Goal: Ask a question: Seek information or help from site administrators or community

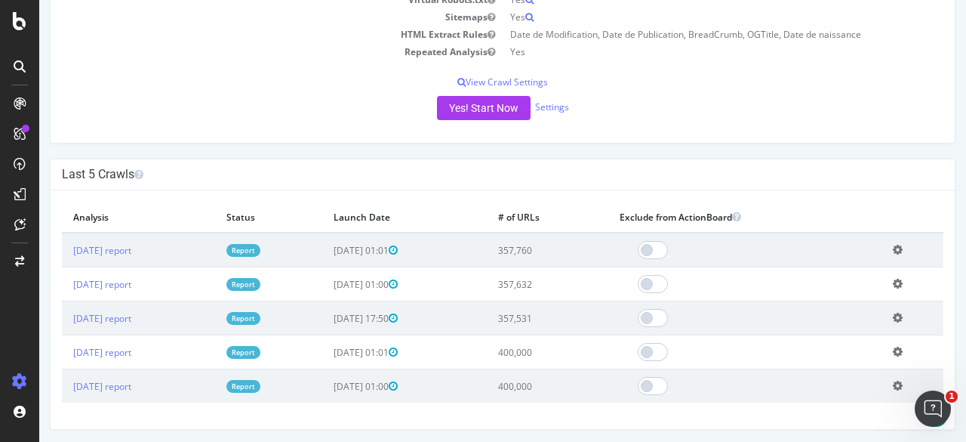
scroll to position [377, 0]
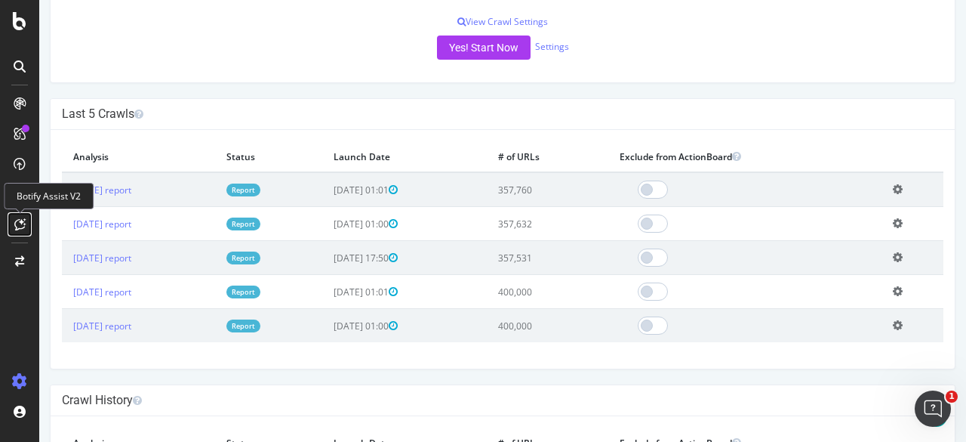
click at [23, 220] on icon at bounding box center [19, 224] width 11 height 12
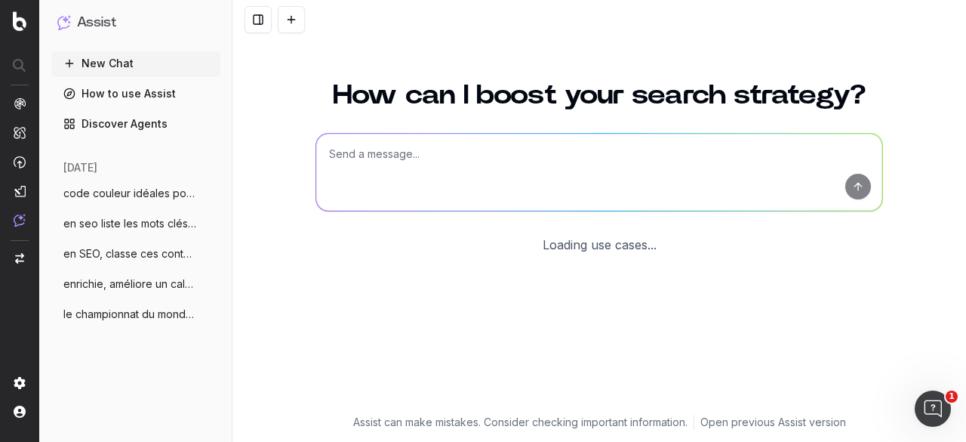
scroll to position [131, 0]
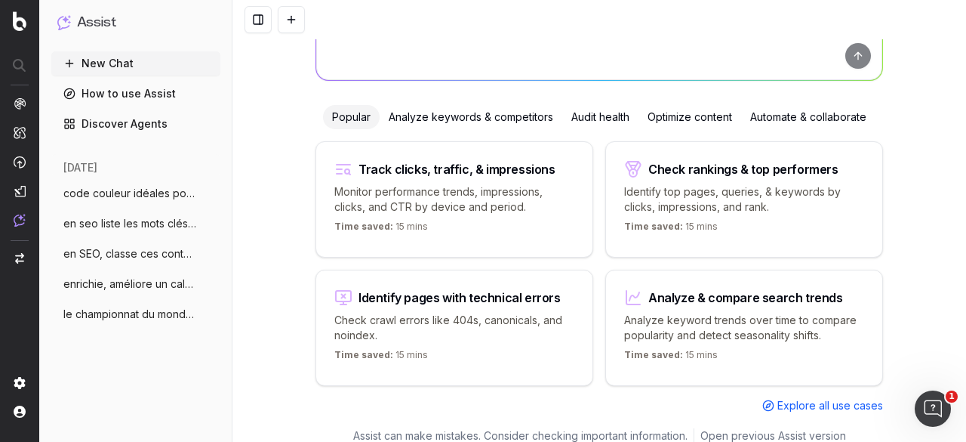
click at [118, 254] on span "en SEO, classe ces contenus en chaud fro" at bounding box center [129, 253] width 133 height 15
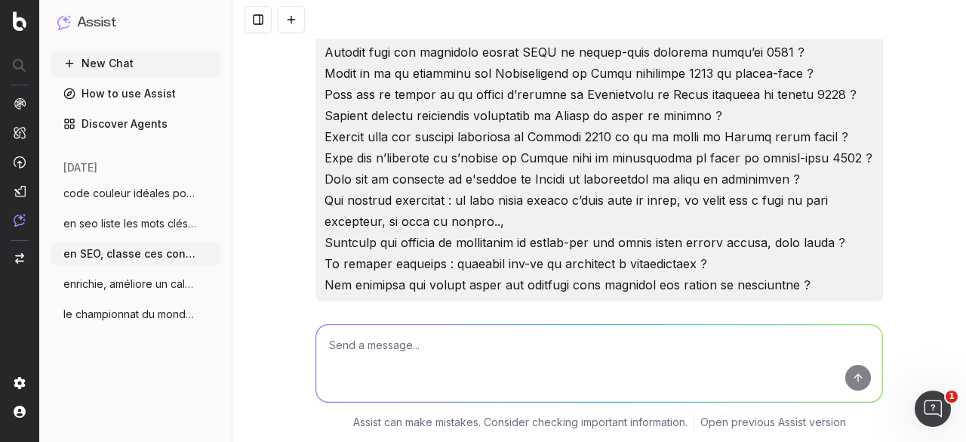
click at [388, 349] on textarea at bounding box center [599, 363] width 566 height 77
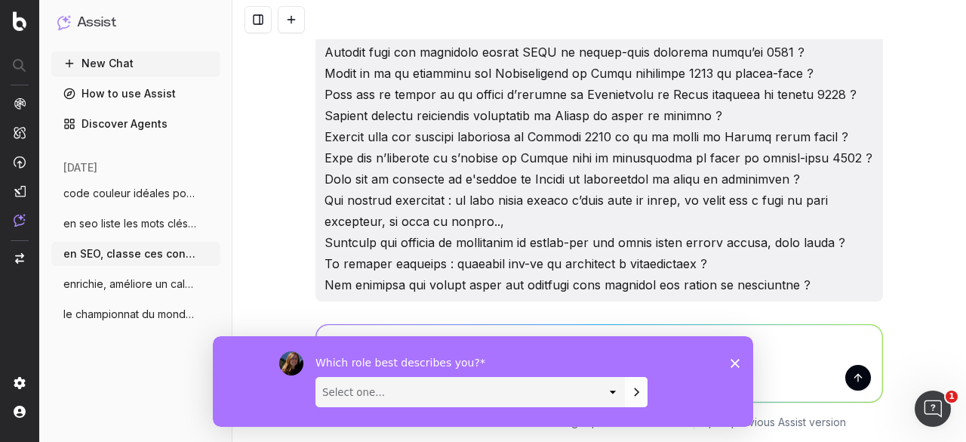
click at [731, 362] on icon "Fermer l'enquête" at bounding box center [735, 362] width 9 height 9
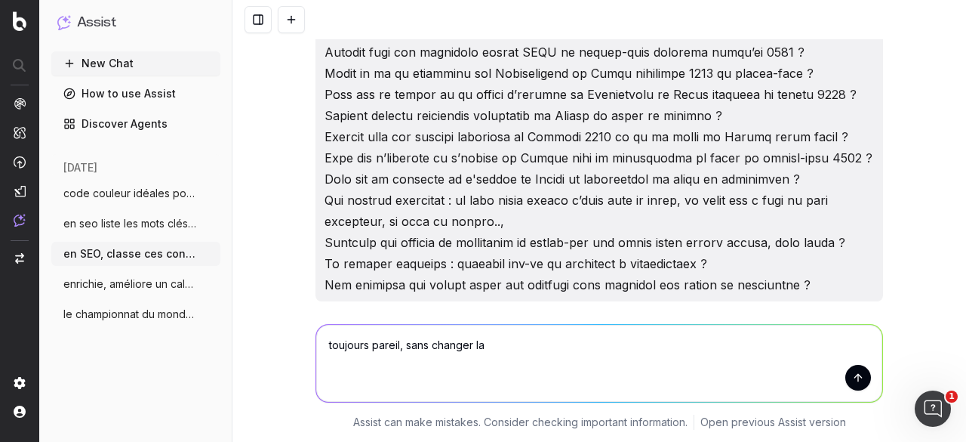
click at [549, 352] on textarea "toujours pareil, sans changer la" at bounding box center [599, 363] width 566 height 77
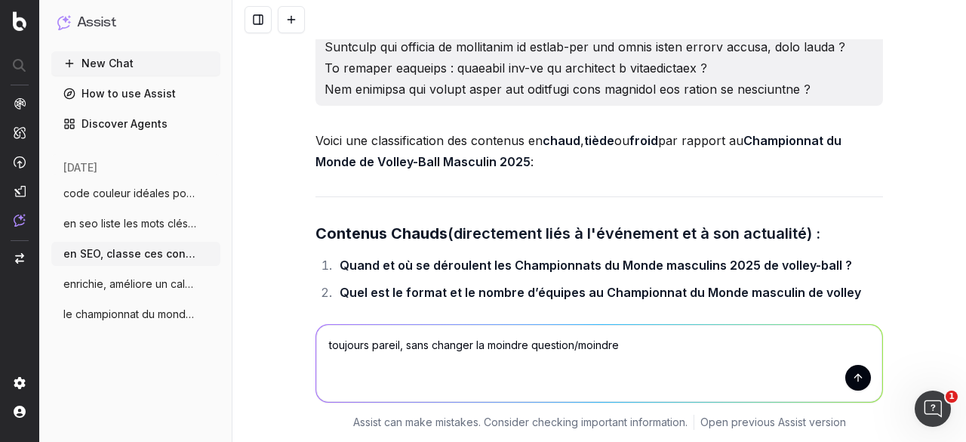
scroll to position [583, 0]
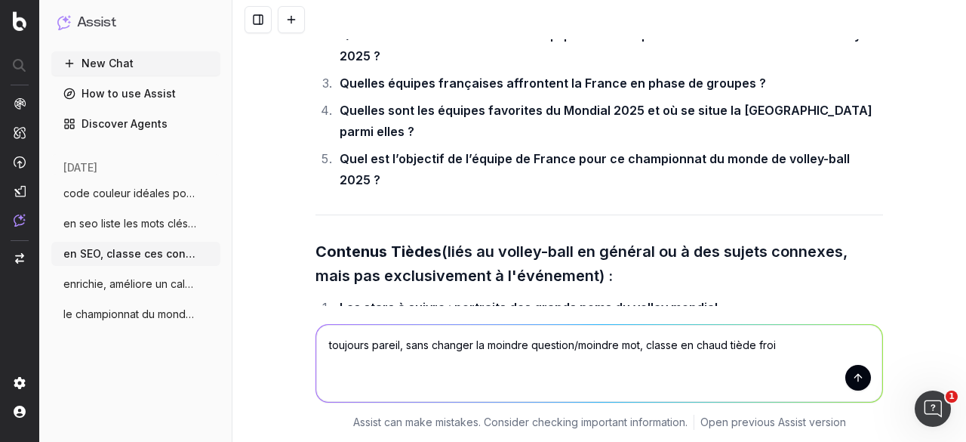
type textarea "toujours pareil, sans changer la moindre question/moindre mot, classe en chaud …"
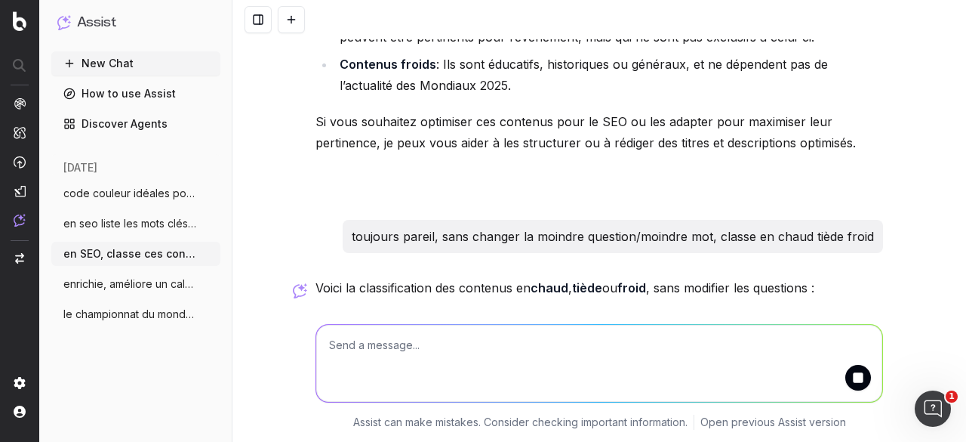
scroll to position [3403, 0]
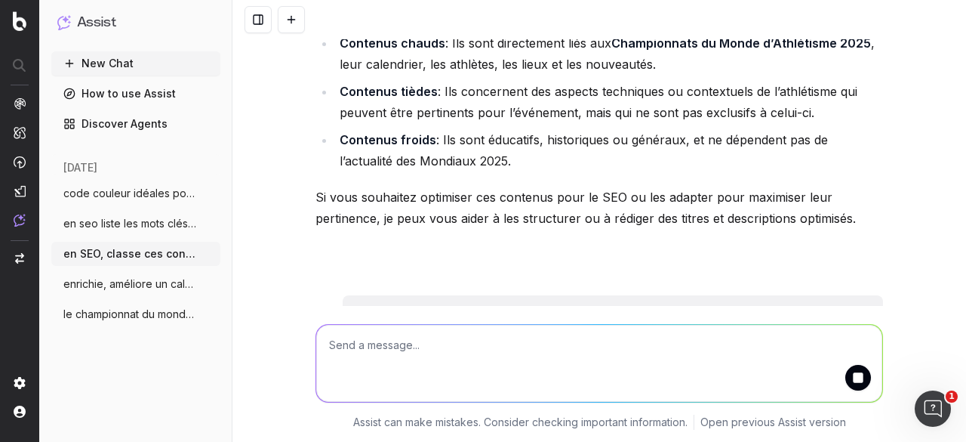
click at [509, 301] on p "toujours pareil, sans changer la moindre question/moindre mot, classe en chaud …" at bounding box center [613, 311] width 522 height 21
click at [860, 301] on p "toujours pareil, sans changer la moindre question/moindre mot, classe en chaud …" at bounding box center [613, 311] width 522 height 21
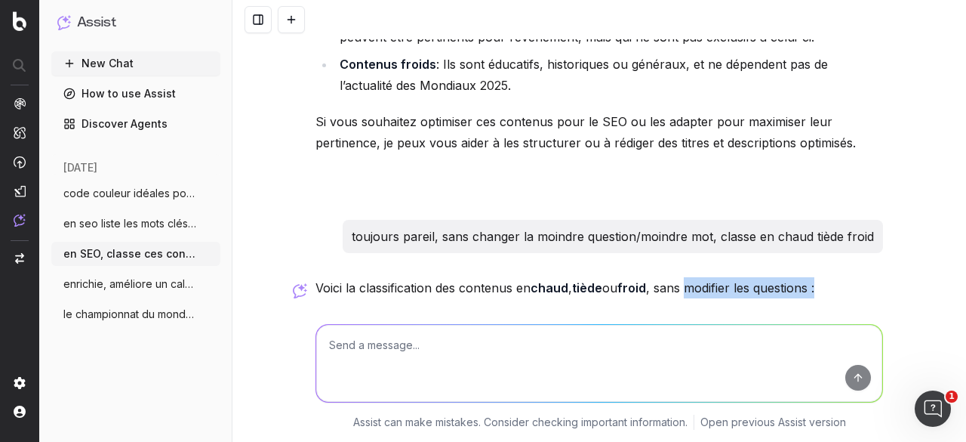
drag, startPoint x: 833, startPoint y: 198, endPoint x: 555, endPoint y: 182, distance: 278.2
click at [661, 277] on p "Voici la classification des contenus en chaud , tiède ou froid , sans modifier …" at bounding box center [599, 287] width 568 height 21
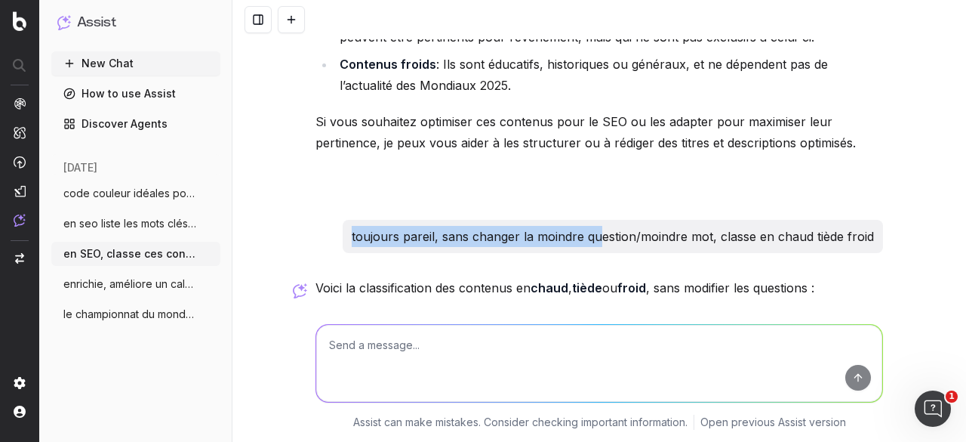
drag, startPoint x: 379, startPoint y: 150, endPoint x: 632, endPoint y: 151, distance: 252.8
click at [632, 220] on div "toujours pareil, sans changer la moindre question/moindre mot, classe en chaud …" at bounding box center [613, 236] width 540 height 33
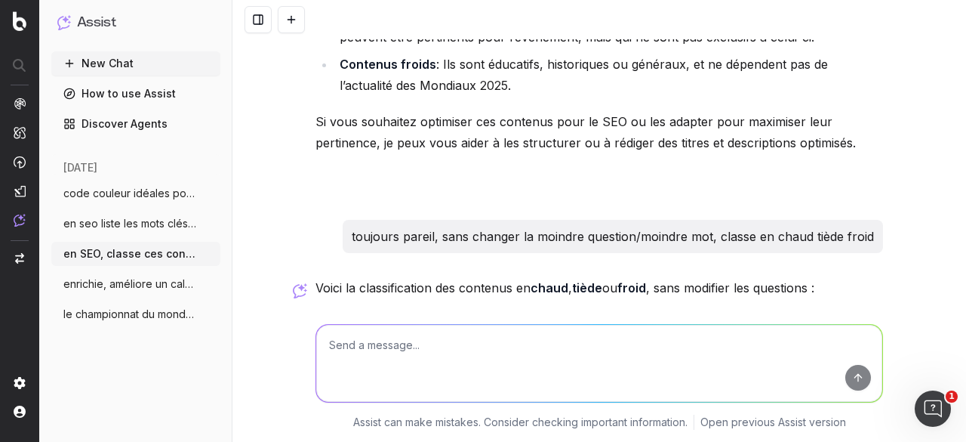
click at [723, 226] on p "toujours pareil, sans changer la moindre question/moindre mot, classe en chaud …" at bounding box center [613, 236] width 522 height 21
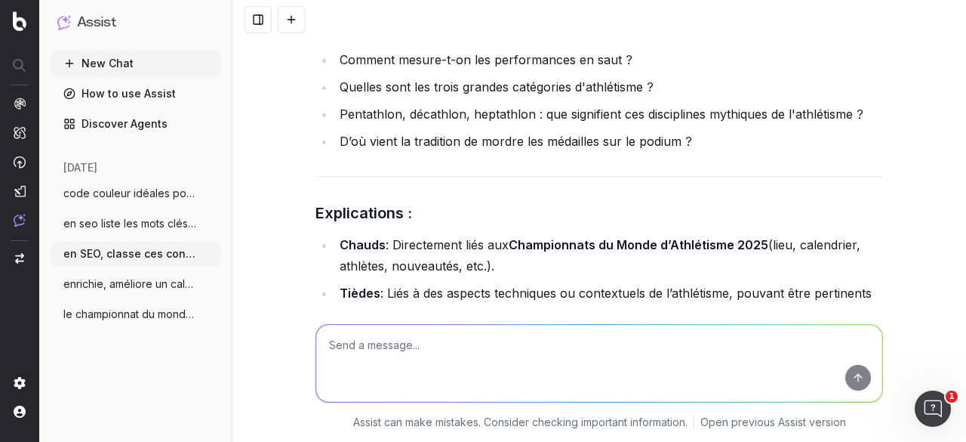
scroll to position [4623, 0]
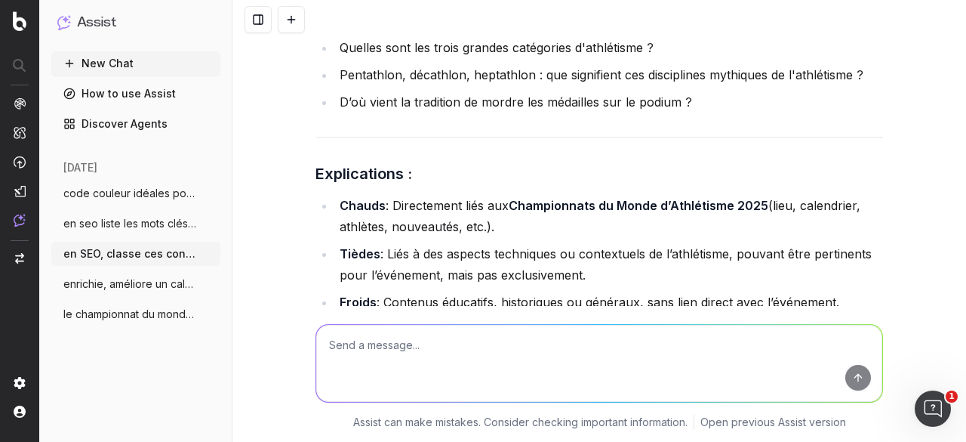
click at [436, 352] on textarea at bounding box center [599, 363] width 566 height 77
paste textarea "Comment se déroule un ironman ? (décryptage étape par étape) Le parcours de l’I…"
type textarea "je n'ai pas indiqué le prochain thème, championnat du monde ironman 2025 : Comm…"
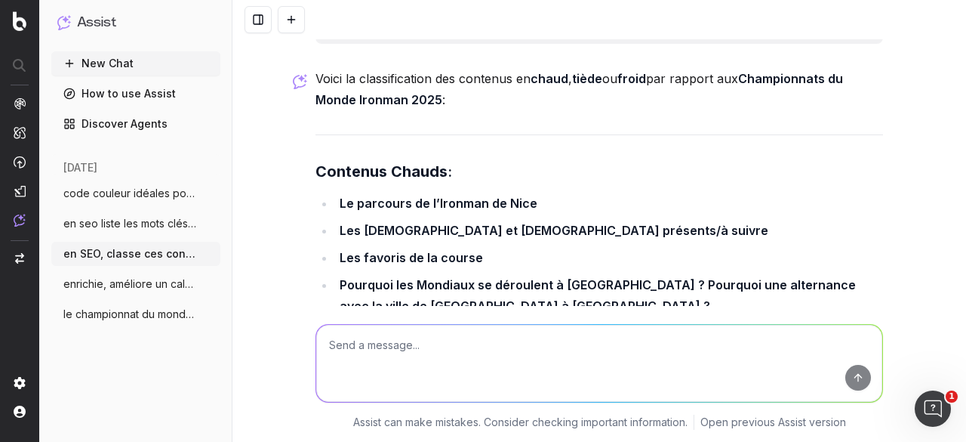
scroll to position [5365, 0]
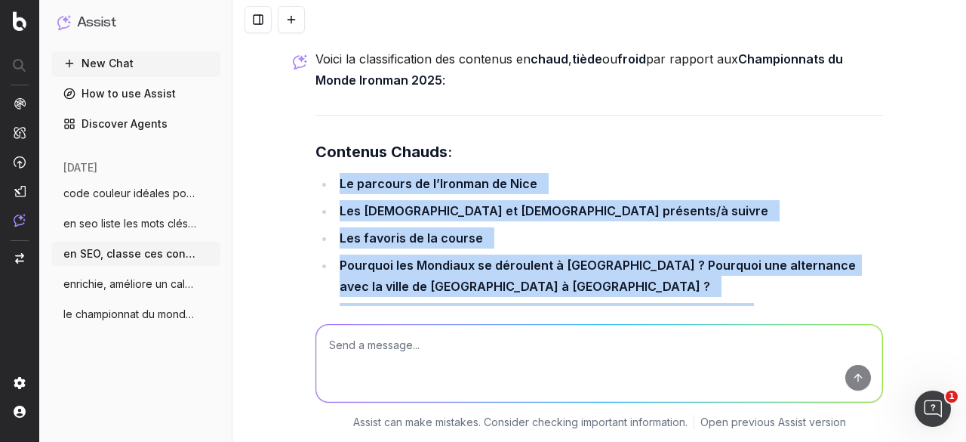
drag, startPoint x: 663, startPoint y: 232, endPoint x: 328, endPoint y: 75, distance: 369.7
click at [328, 173] on ul "Le parcours de l’Ironman de Nice Les [DEMOGRAPHIC_DATA] et [DEMOGRAPHIC_DATA] p…" at bounding box center [599, 262] width 568 height 178
copy ul "Le parcours de l’Ironman de Nice Les [DEMOGRAPHIC_DATA] et [DEMOGRAPHIC_DATA] p…"
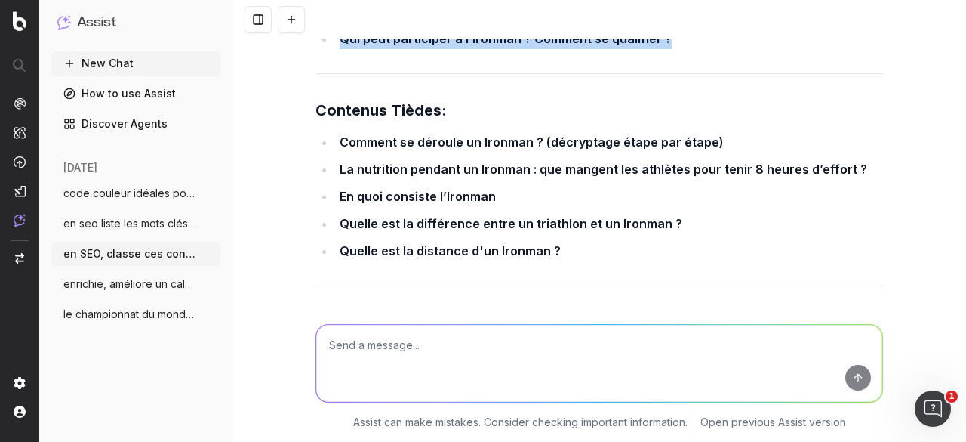
scroll to position [5591, 0]
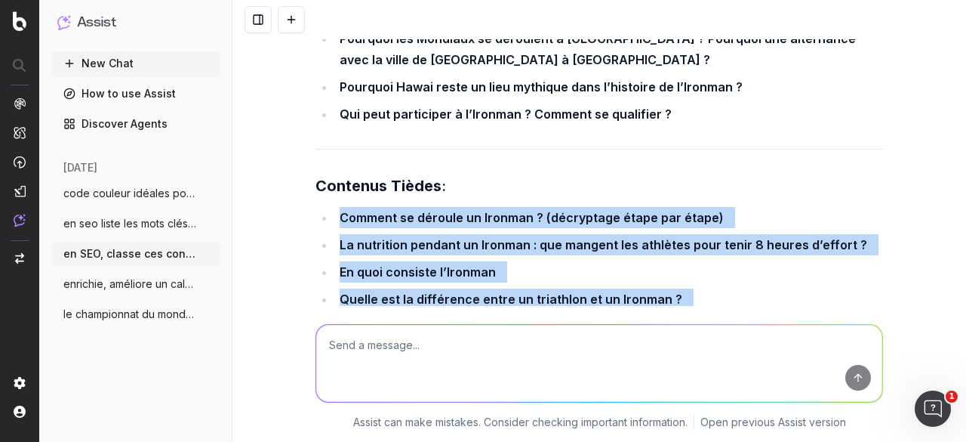
drag, startPoint x: 577, startPoint y: 221, endPoint x: 334, endPoint y: 109, distance: 267.5
click at [334, 207] on ul "Comment se déroule un Ironman ? (décryptage étape par étape) La nutrition penda…" at bounding box center [599, 272] width 568 height 130
copy ul "Comment se déroule un Ironman ? (décryptage étape par étape) La nutrition penda…"
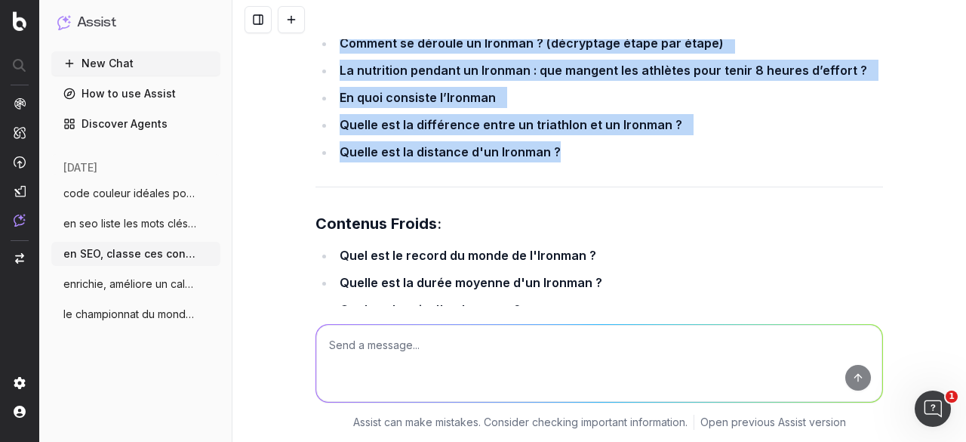
scroll to position [5742, 0]
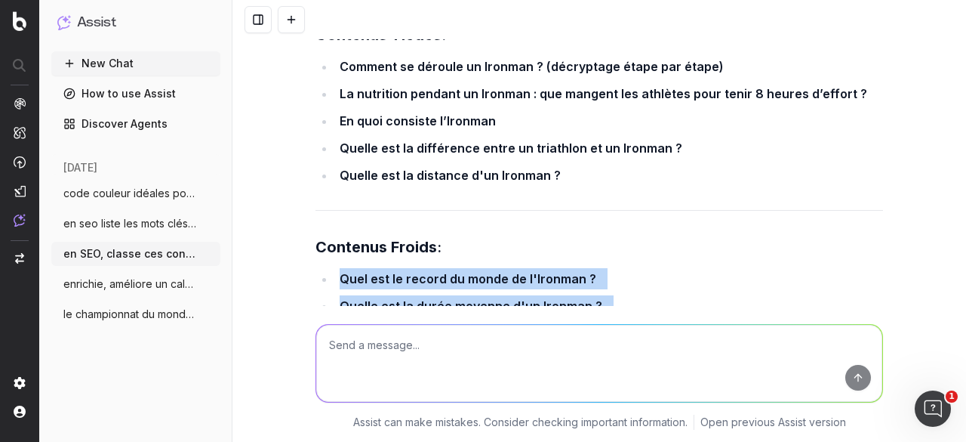
drag, startPoint x: 525, startPoint y: 226, endPoint x: 332, endPoint y: 168, distance: 201.8
click at [332, 268] on ul "Quel est le record du monde de l'Ironman ? Quelle est la durée moyenne d'un Iro…" at bounding box center [599, 305] width 568 height 75
copy ul "Quel est le record du monde de l'Ironman ? Quelle est la durée moyenne d'un Iro…"
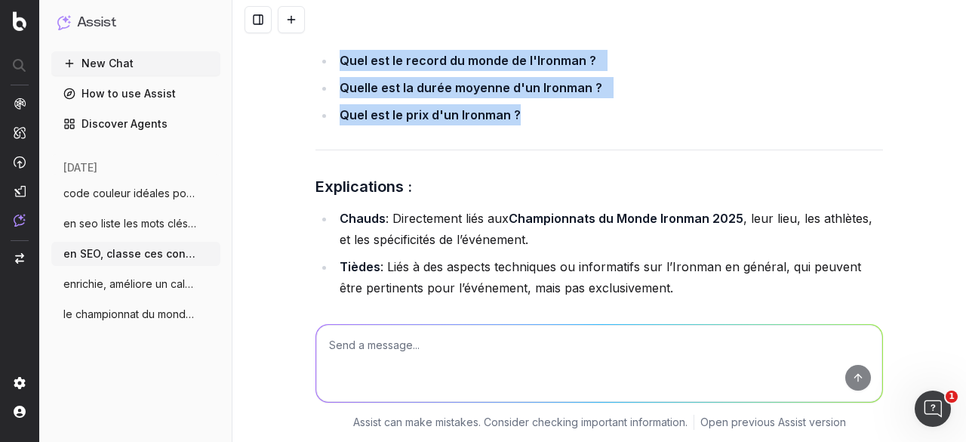
scroll to position [5972, 0]
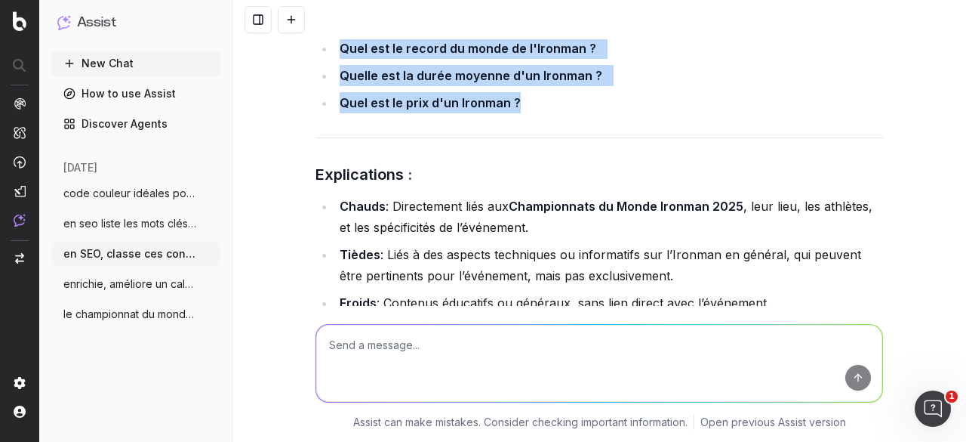
click at [209, 191] on icon "button" at bounding box center [210, 193] width 12 height 12
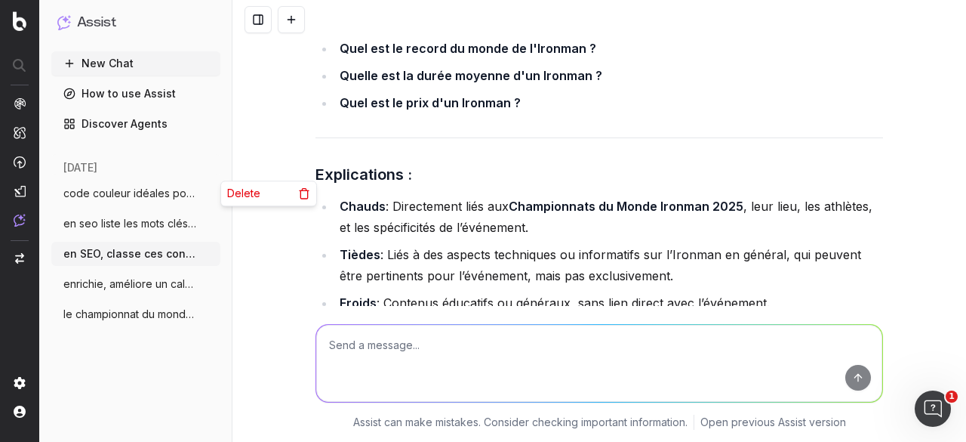
click at [263, 115] on div "Voici une classification des contenus en chaud , tiède ou froid par rapport au …" at bounding box center [599, 221] width 734 height 442
click at [116, 64] on button "New Chat" at bounding box center [135, 63] width 169 height 24
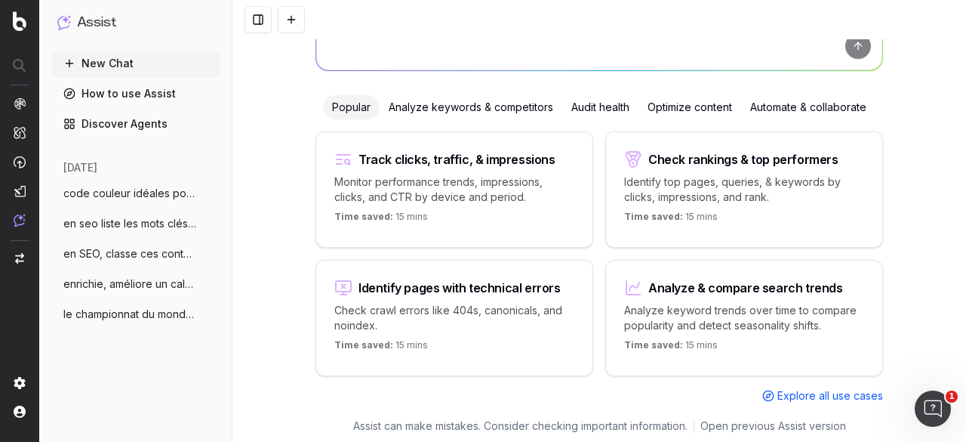
scroll to position [143, 0]
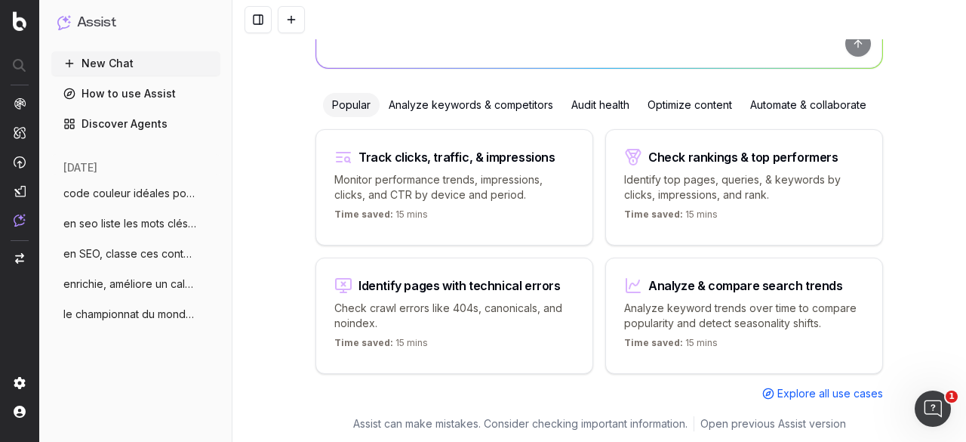
click at [369, 183] on p "Monitor performance trends, impressions, clicks, and CTR by device and period." at bounding box center [454, 187] width 240 height 30
type textarea "Change in clicks/CTR/impressions over last 28 days vs last (branded vs non-bran…"
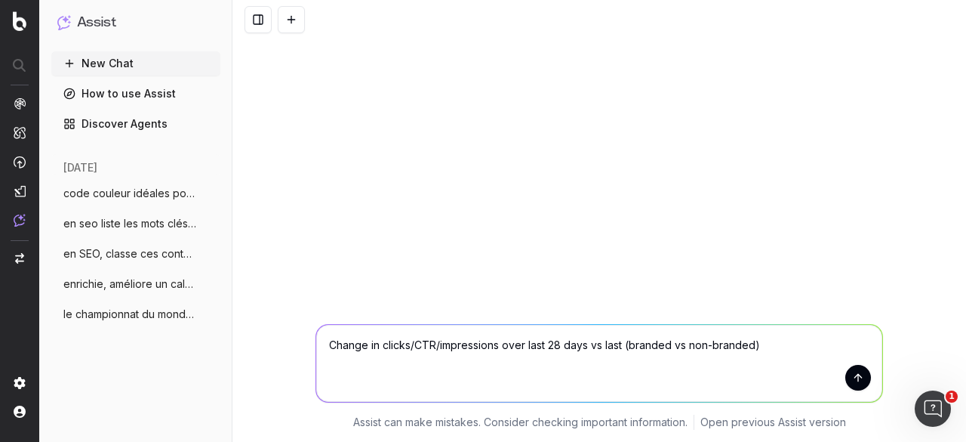
scroll to position [0, 0]
click at [104, 68] on button "New Chat" at bounding box center [135, 63] width 169 height 24
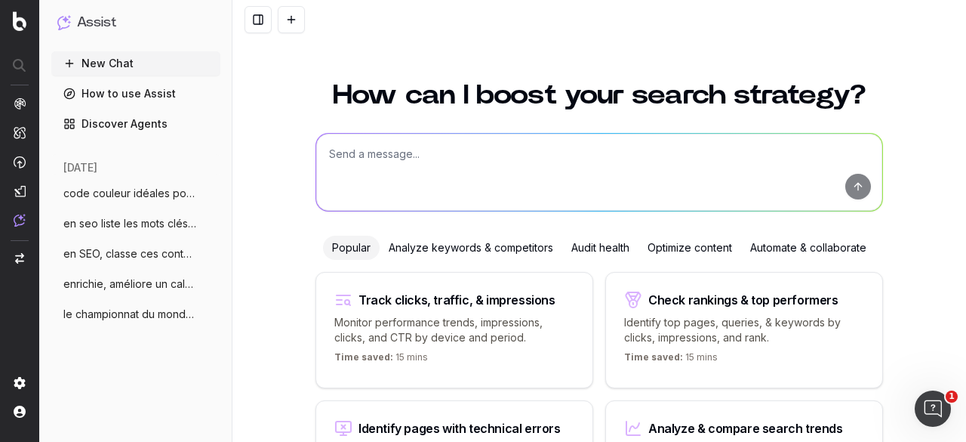
scroll to position [143, 0]
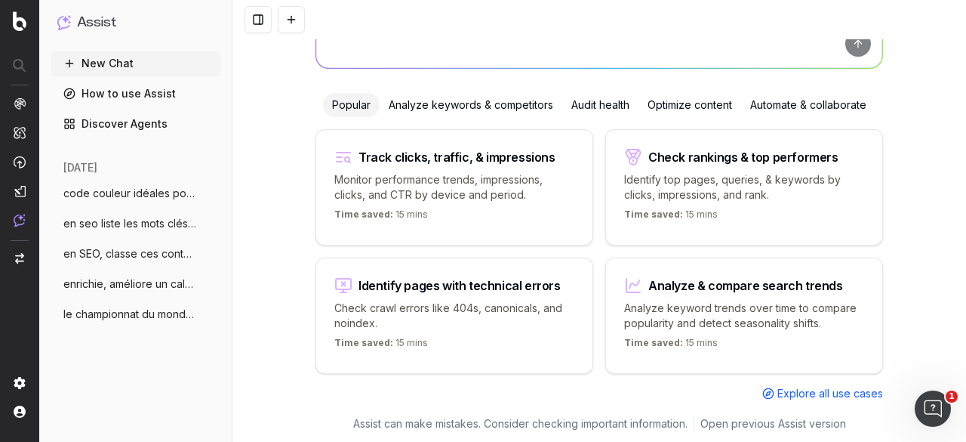
click at [353, 192] on p "Monitor performance trends, impressions, clicks, and CTR by device and period." at bounding box center [454, 187] width 240 height 30
type textarea "Change in clicks/CTR/impressions over last 28 days vs last (branded vs non-bran…"
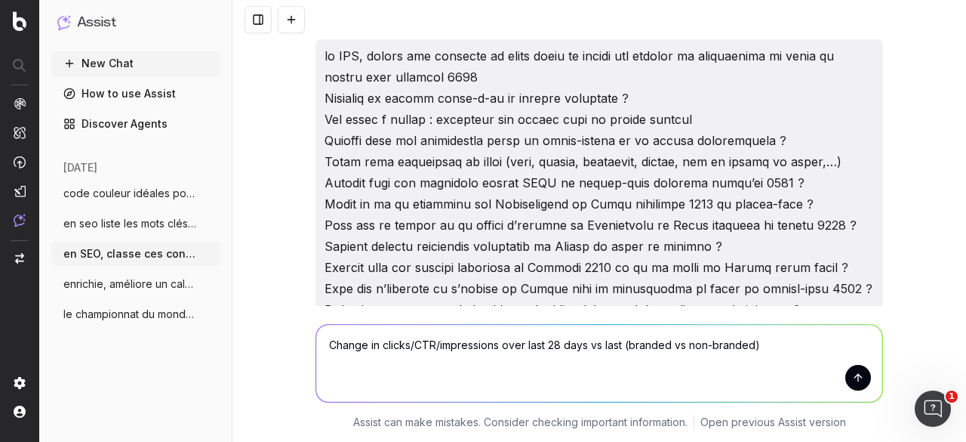
scroll to position [5972, 0]
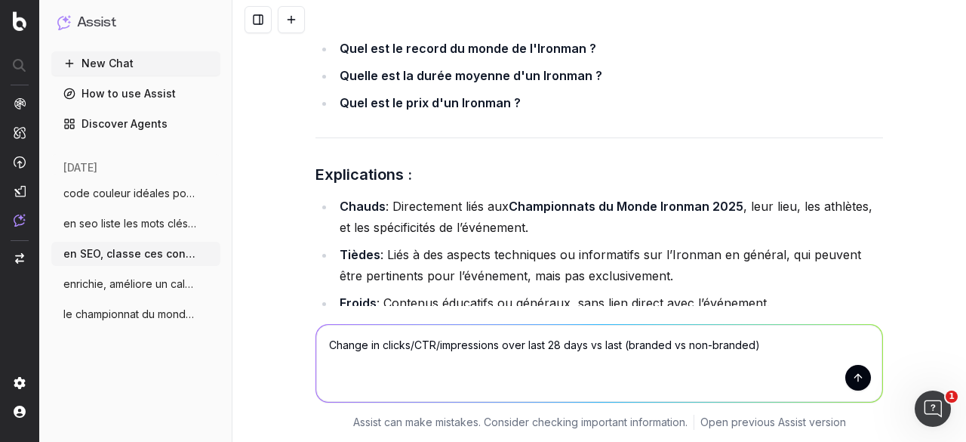
click at [137, 60] on button "New Chat" at bounding box center [135, 63] width 169 height 24
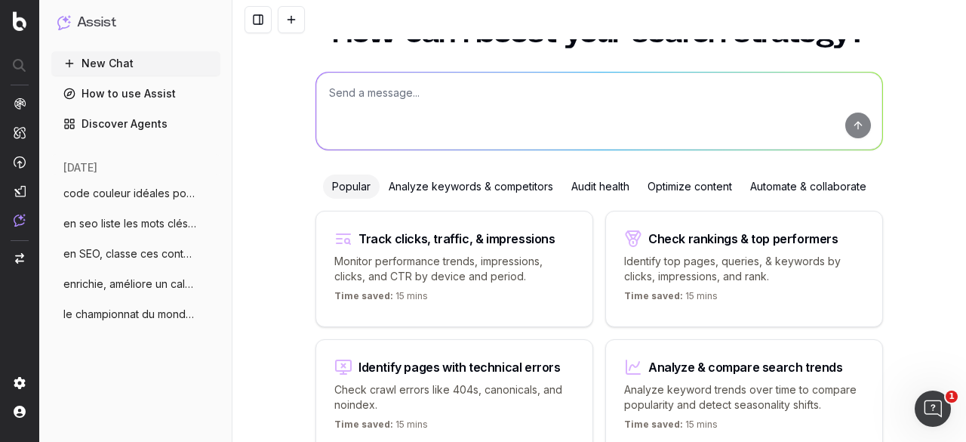
scroll to position [143, 0]
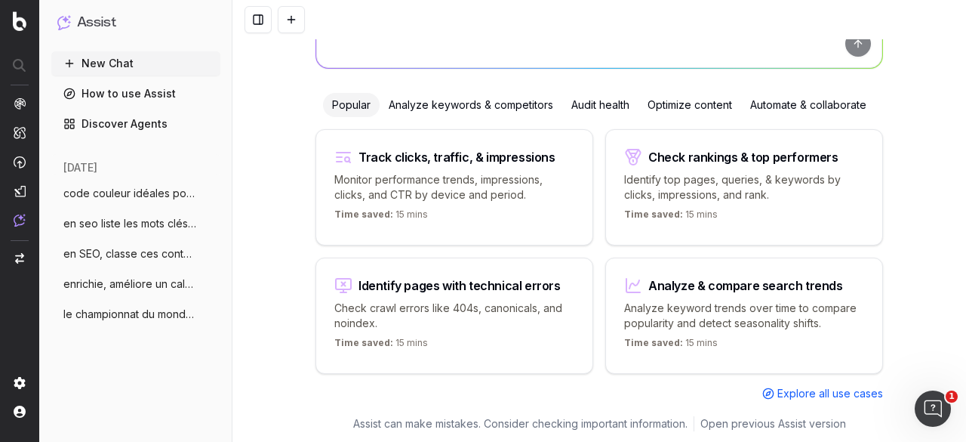
click at [435, 102] on div "Analyze keywords & competitors" at bounding box center [471, 105] width 183 height 24
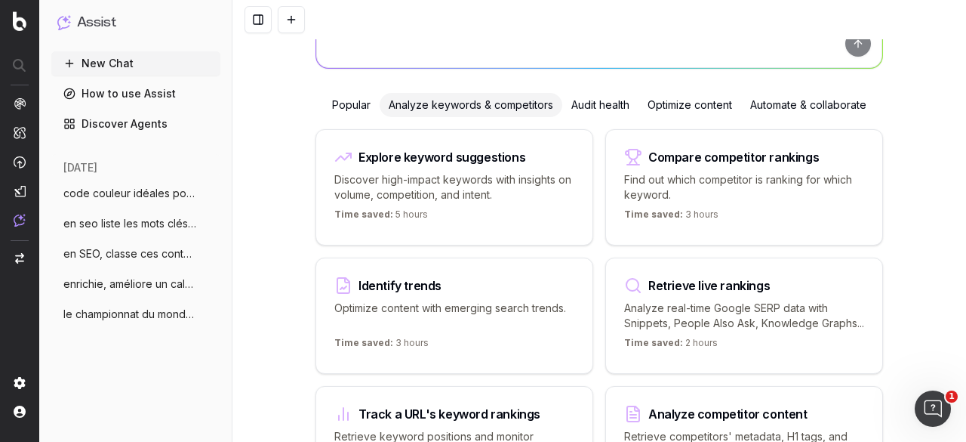
click at [397, 183] on p "Discover high-impact keywords with insights on volume, competition, and intent." at bounding box center [454, 187] width 240 height 30
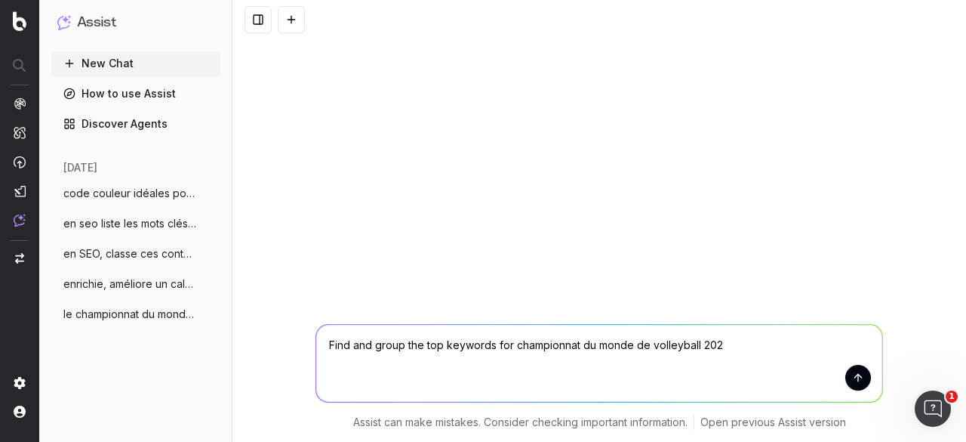
type textarea "Find and group the top keywords for championnat du monde de volleyball 2025"
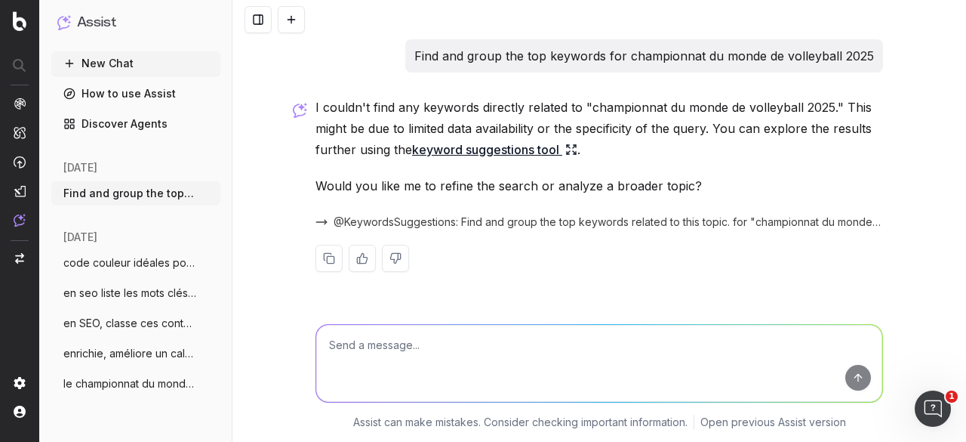
click at [501, 143] on link "keyword suggestions tool" at bounding box center [494, 149] width 165 height 21
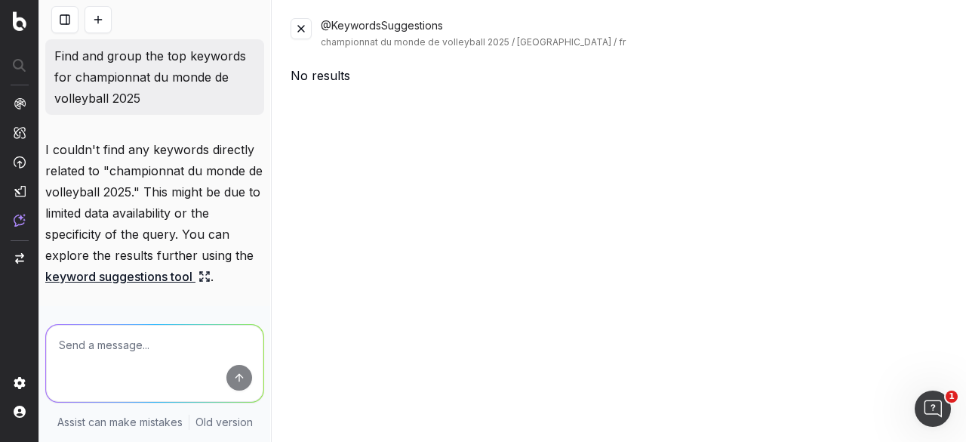
click at [302, 28] on button at bounding box center [301, 28] width 21 height 21
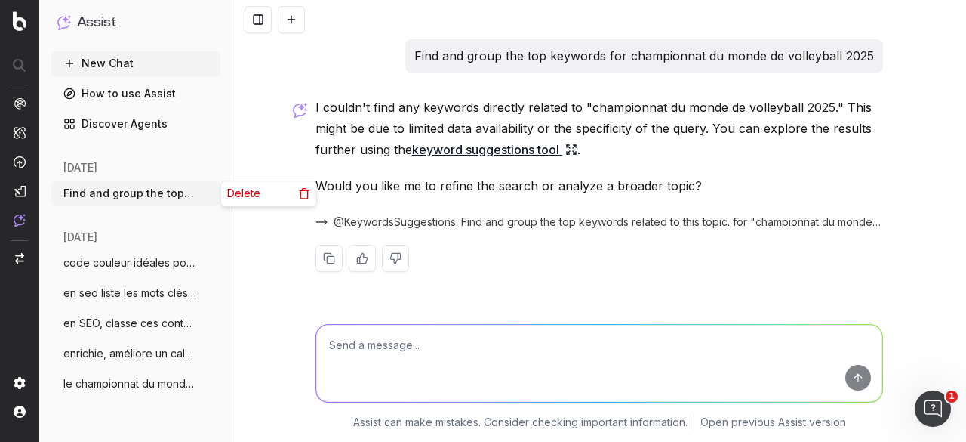
click at [211, 192] on icon "button" at bounding box center [210, 193] width 12 height 12
click at [250, 202] on div "Delete" at bounding box center [268, 193] width 95 height 24
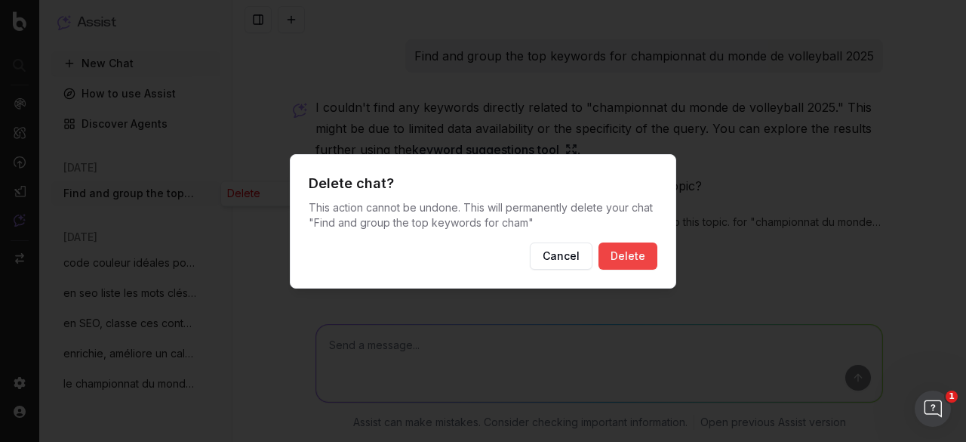
click at [615, 257] on button "Delete" at bounding box center [627, 255] width 59 height 27
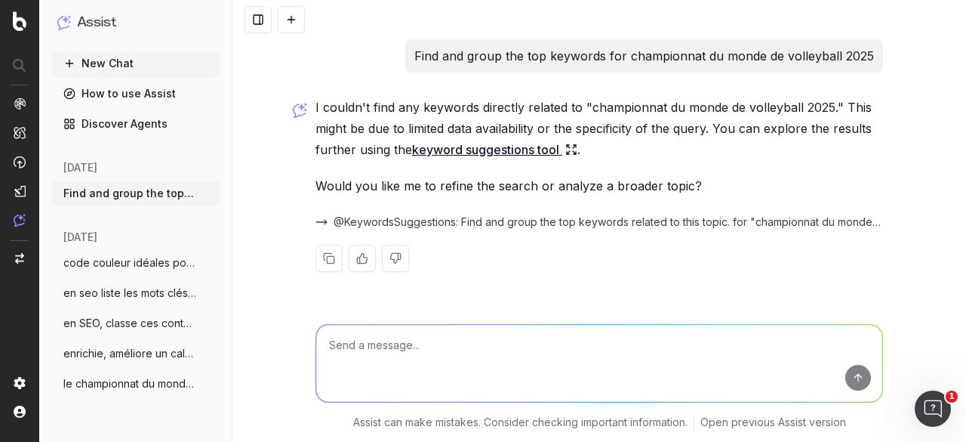
scroll to position [131, 0]
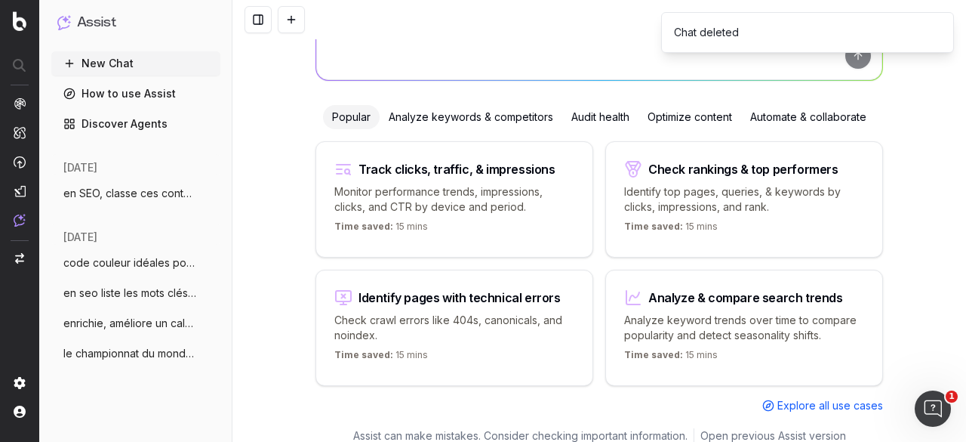
click at [113, 60] on button "New Chat" at bounding box center [135, 63] width 169 height 24
click at [474, 315] on p "Check crawl errors like 404s, canonicals, and noindex." at bounding box center [454, 327] width 240 height 30
type textarea "List all URLs with 404 status code from the latest crawl."
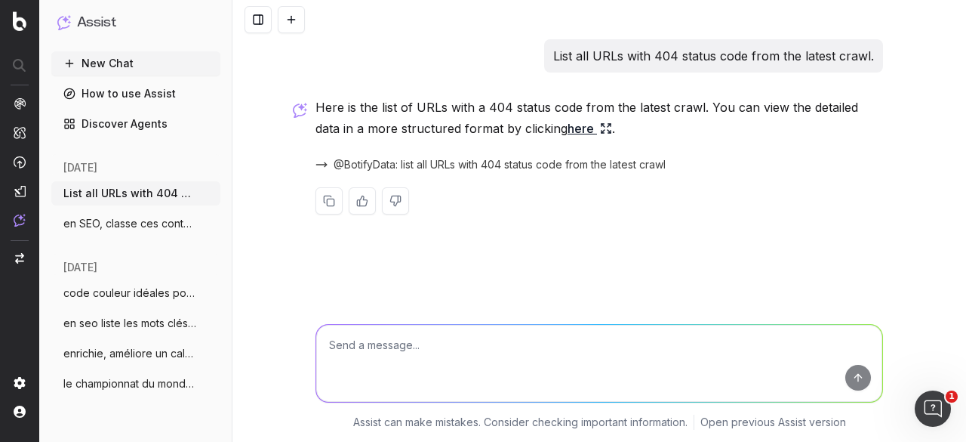
click at [368, 164] on span "@BotifyData: list all URLs with 404 status code from the latest crawl" at bounding box center [500, 164] width 332 height 15
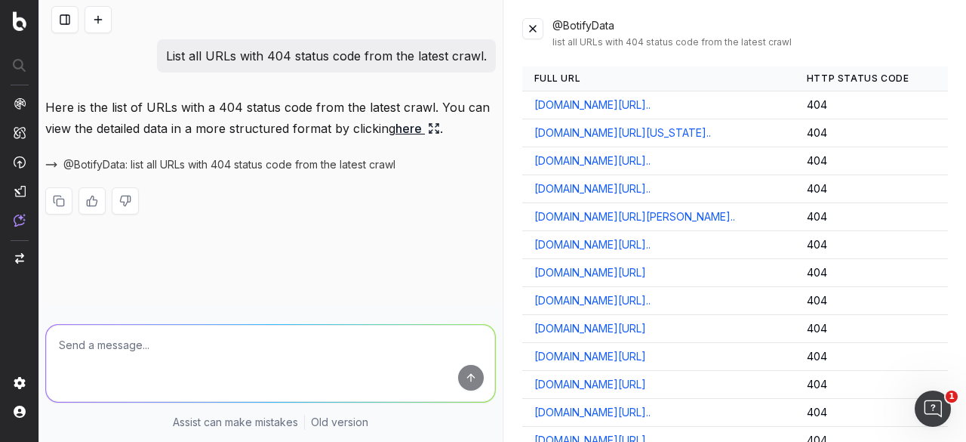
click at [604, 112] on link "[DOMAIN_NAME][URL].." at bounding box center [592, 104] width 116 height 15
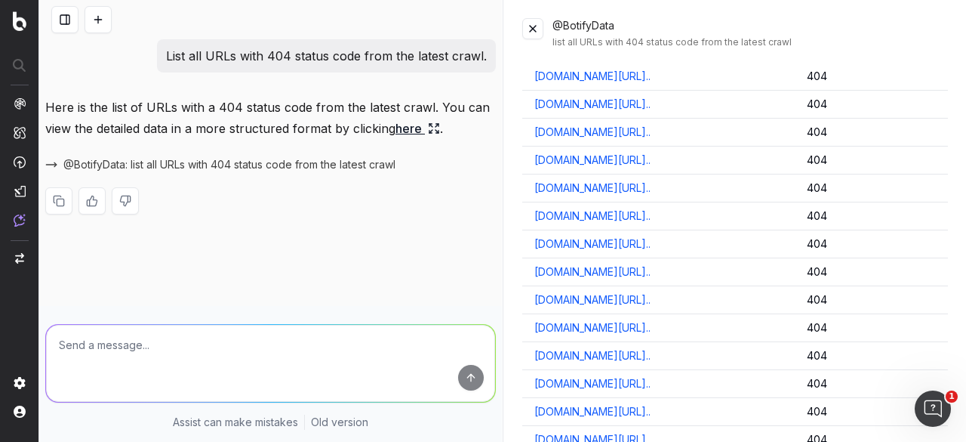
scroll to position [12247, 0]
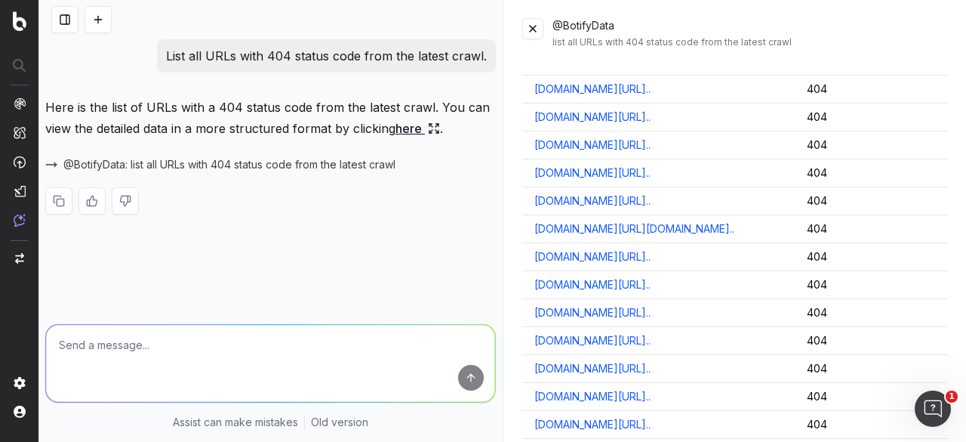
click at [651, 305] on link "[DOMAIN_NAME][URL].." at bounding box center [592, 312] width 116 height 15
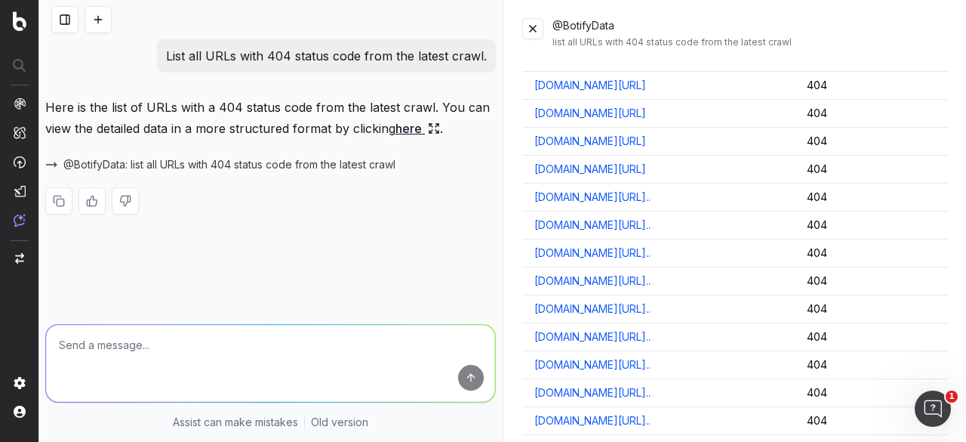
scroll to position [10737, 0]
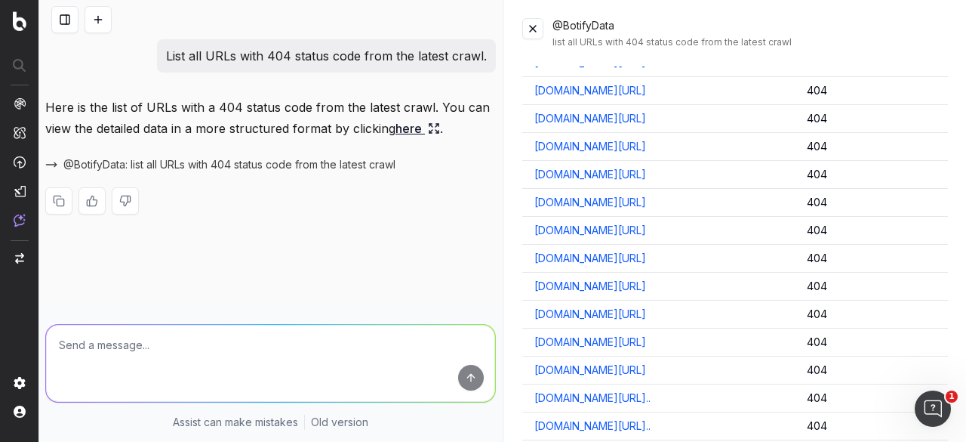
click at [646, 278] on link "[DOMAIN_NAME][URL]" at bounding box center [590, 285] width 112 height 15
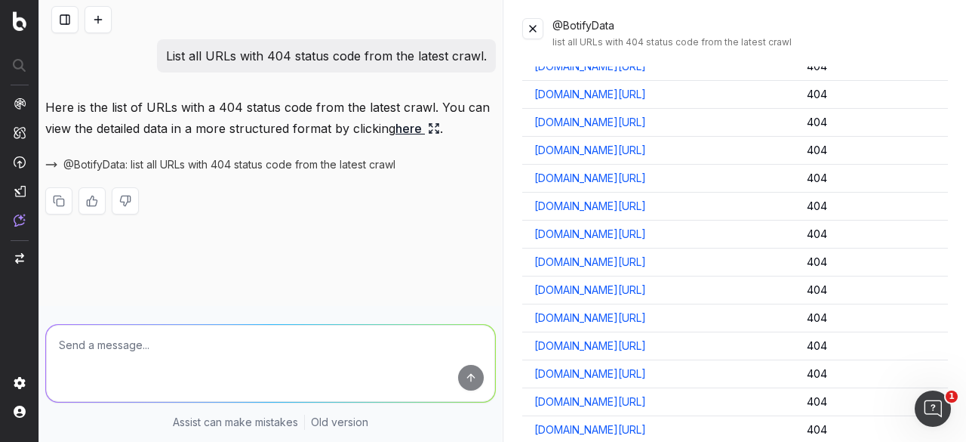
scroll to position [0, 0]
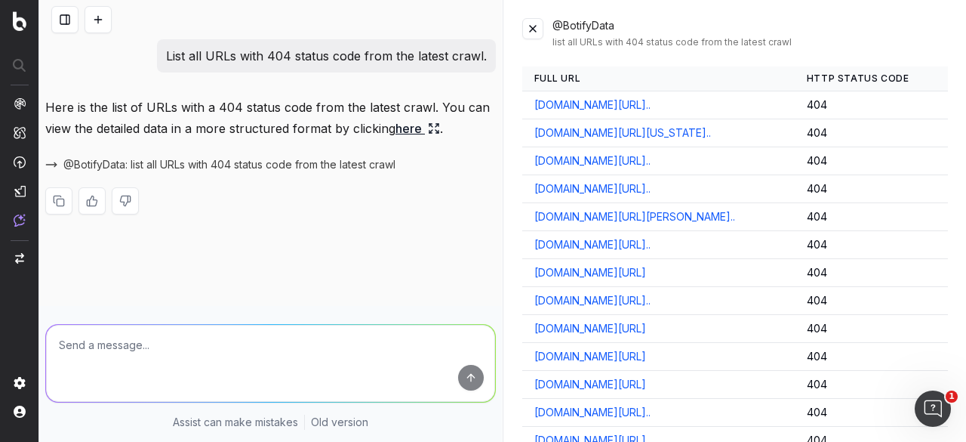
click at [526, 32] on button at bounding box center [532, 28] width 21 height 21
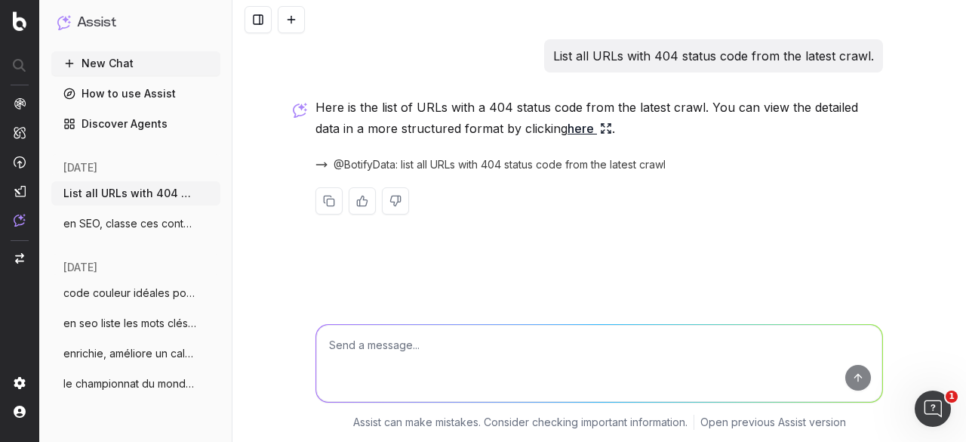
click at [109, 67] on button "New Chat" at bounding box center [135, 63] width 169 height 24
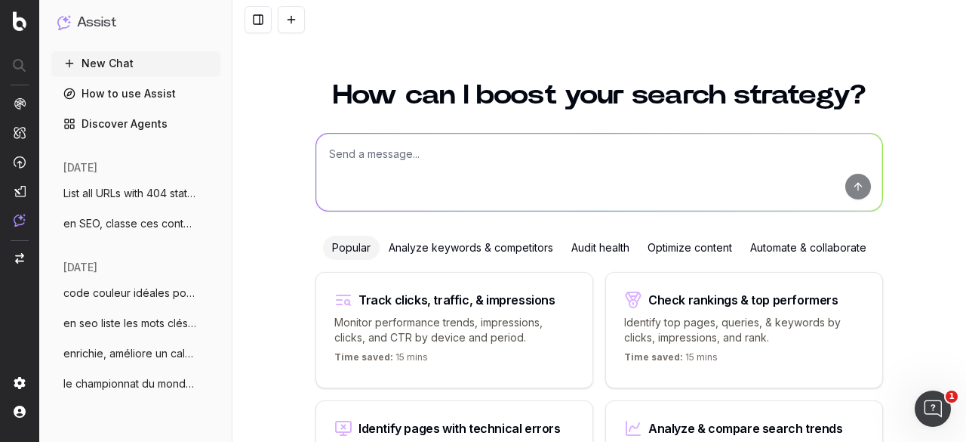
scroll to position [143, 0]
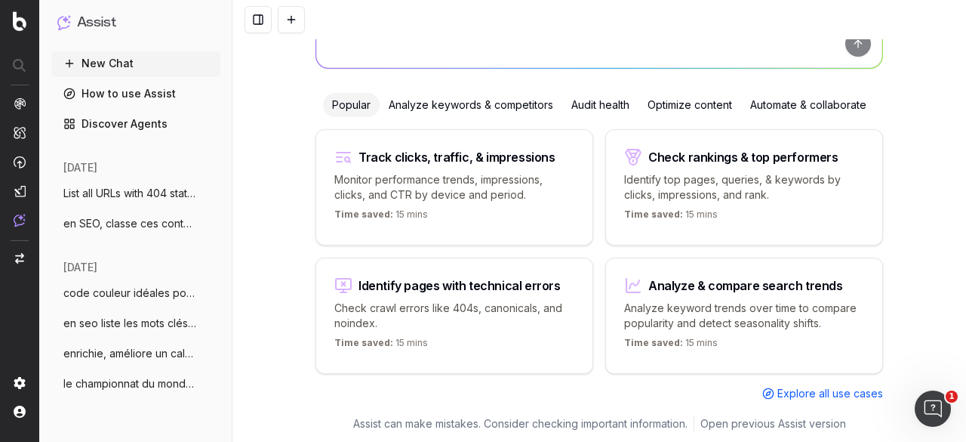
click at [675, 300] on p "Analyze keyword trends over time to compare popularity and detect seasonality s…" at bounding box center [744, 315] width 240 height 30
type textarea "Analyze search trends for:"
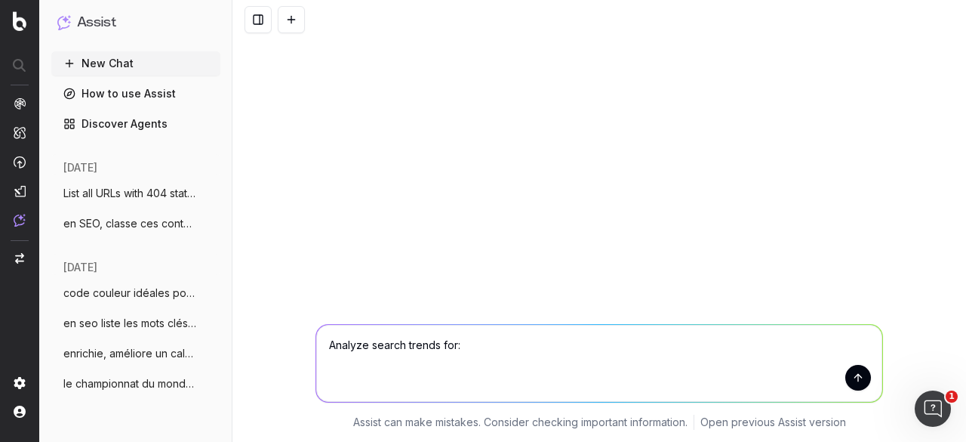
scroll to position [0, 0]
click at [126, 61] on button "New Chat" at bounding box center [135, 63] width 169 height 24
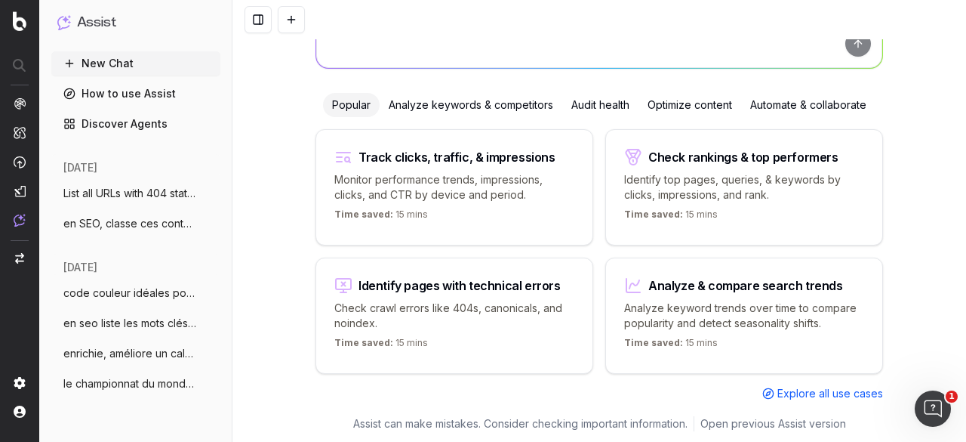
click at [417, 103] on div "Analyze keywords & competitors" at bounding box center [471, 105] width 183 height 24
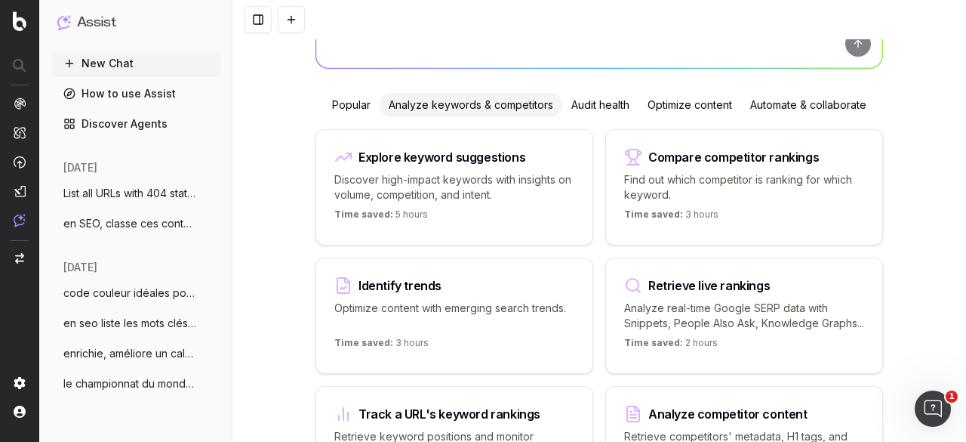
click at [506, 307] on p "Optimize content with emerging search trends." at bounding box center [454, 315] width 240 height 30
type textarea "What are the top trending topics for"
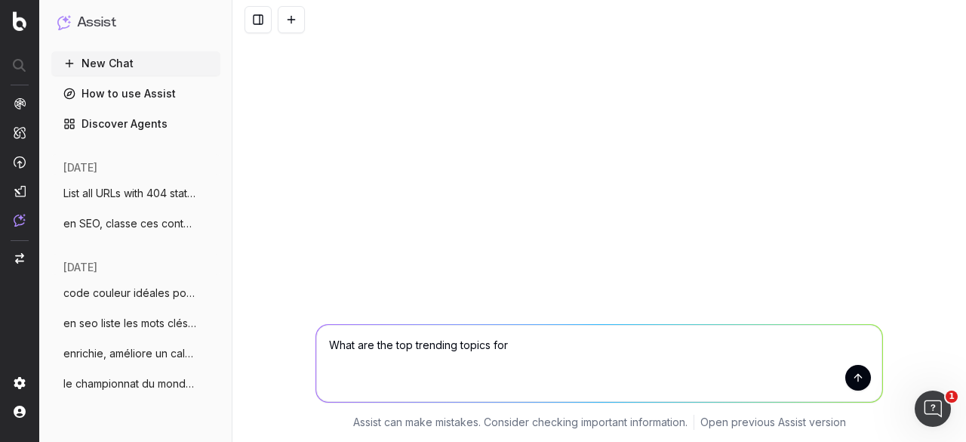
scroll to position [0, 0]
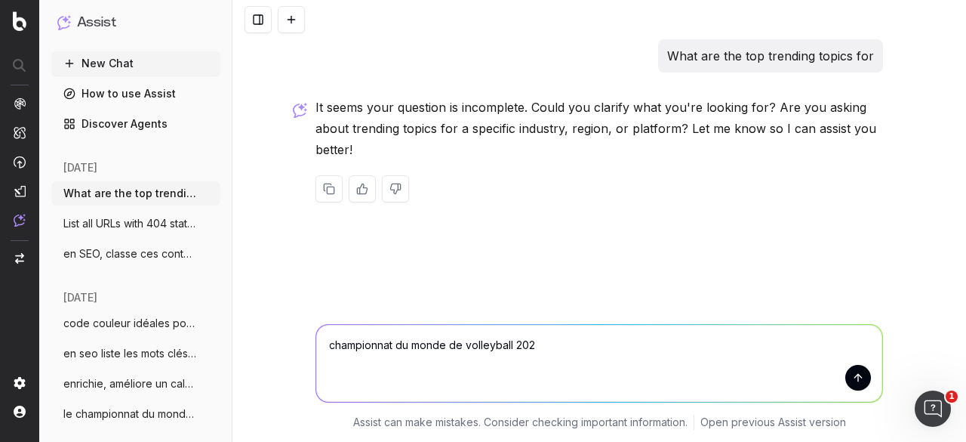
type textarea "championnat du monde de volleyball 2025"
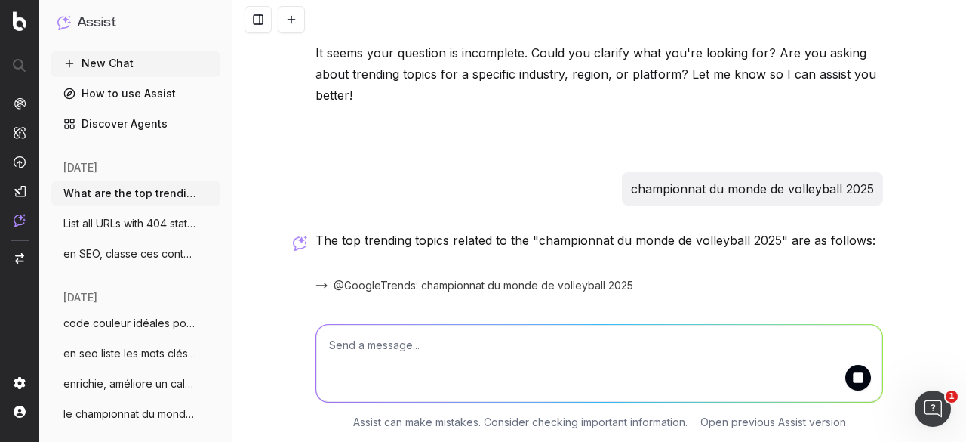
scroll to position [56, 0]
click at [389, 279] on span "@GoogleTrends: championnat du monde de volleyball 2025" at bounding box center [484, 283] width 300 height 15
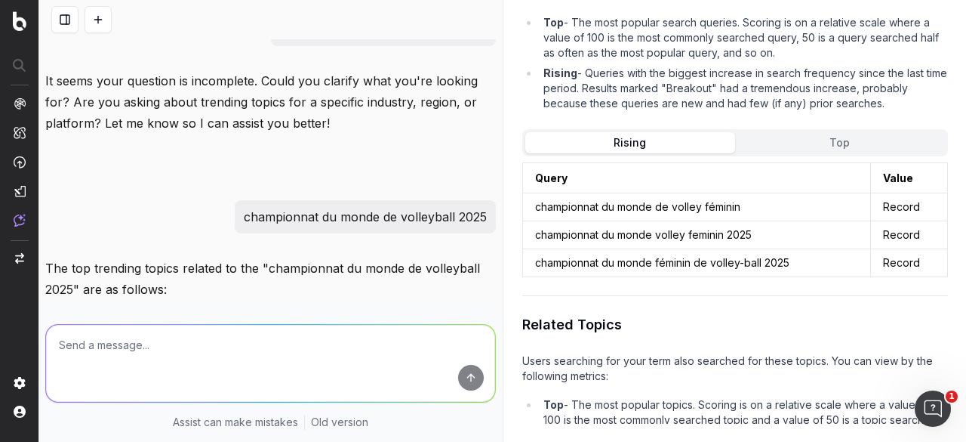
scroll to position [0, 0]
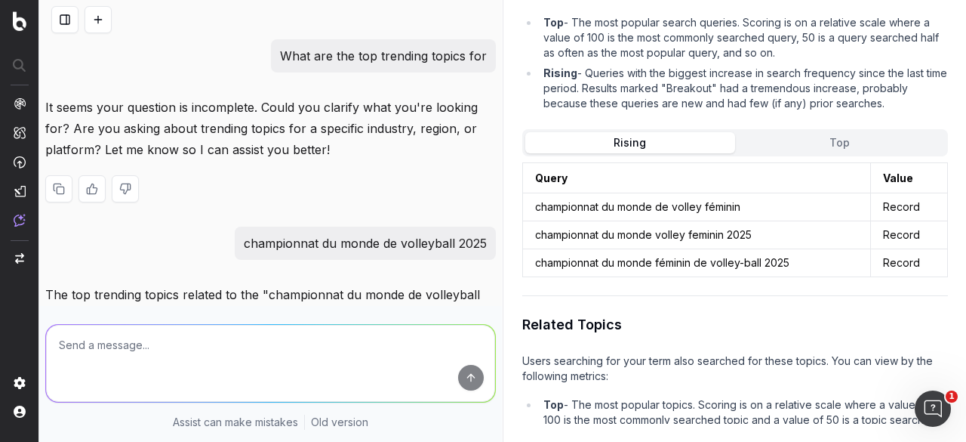
click at [183, 170] on div "It seems your question is incomplete. Could you clarify what you're looking for…" at bounding box center [270, 162] width 451 height 130
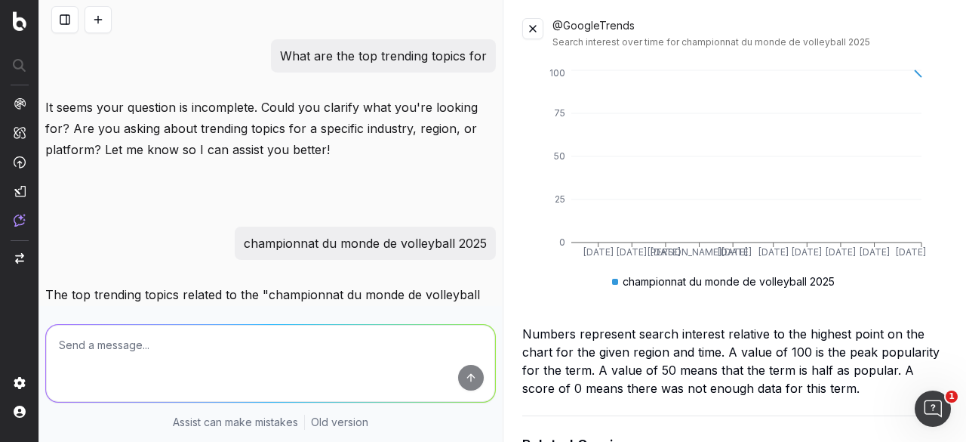
click at [524, 27] on button at bounding box center [532, 28] width 21 height 21
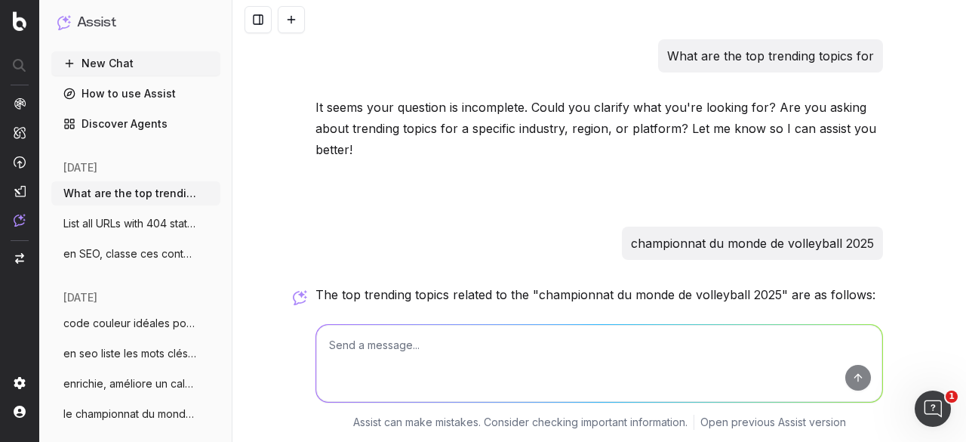
click at [204, 193] on icon "button" at bounding box center [210, 193] width 12 height 12
click at [242, 194] on span "Delete" at bounding box center [232, 193] width 33 height 15
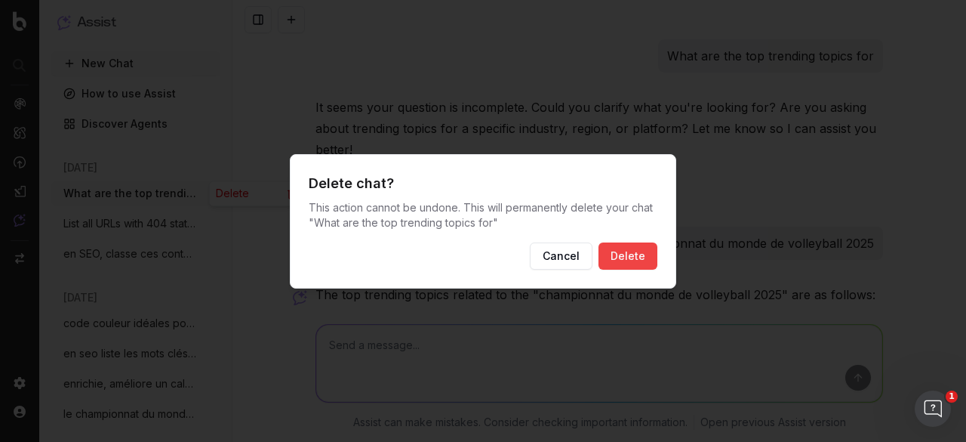
click at [640, 260] on button "Delete" at bounding box center [627, 255] width 59 height 27
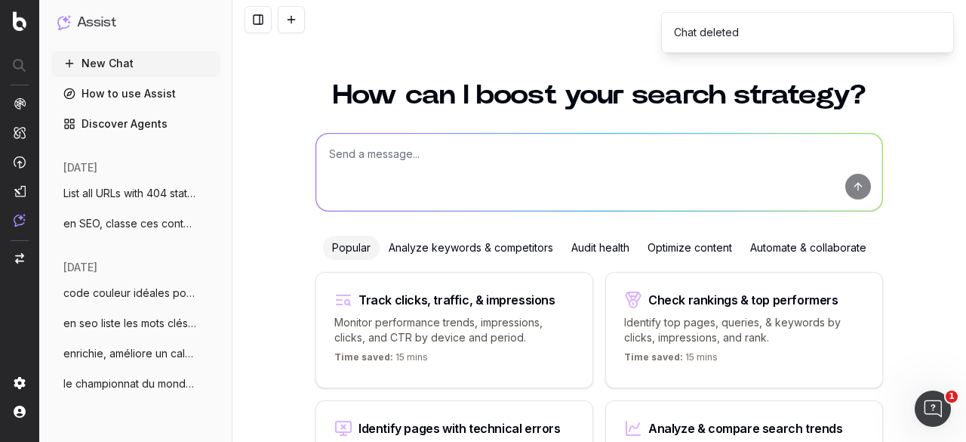
click at [613, 251] on div "Audit health" at bounding box center [600, 247] width 76 height 24
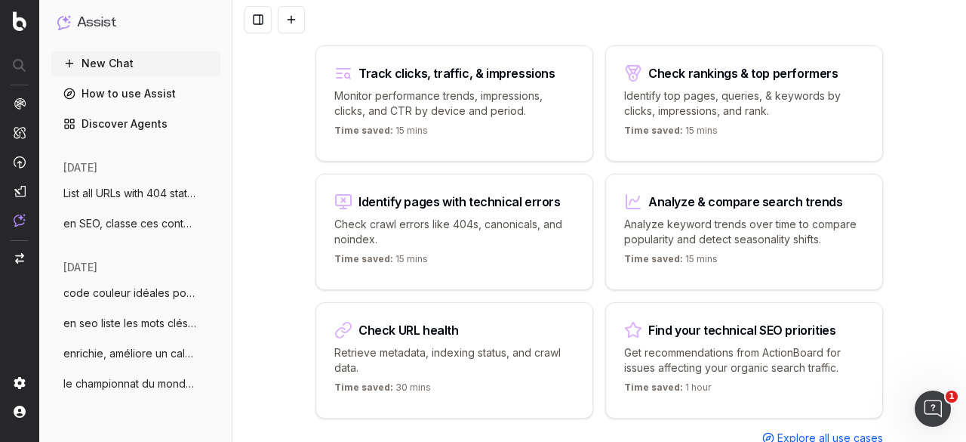
scroll to position [270, 0]
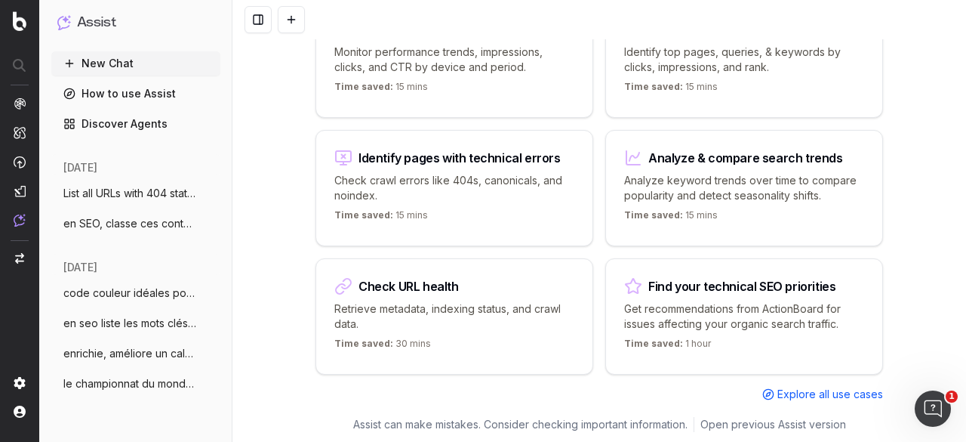
click at [661, 303] on p "Get recommendations from ActionBoard for issues affecting your organic search t…" at bounding box center [744, 316] width 240 height 30
type textarea "What are my top issues concerning"
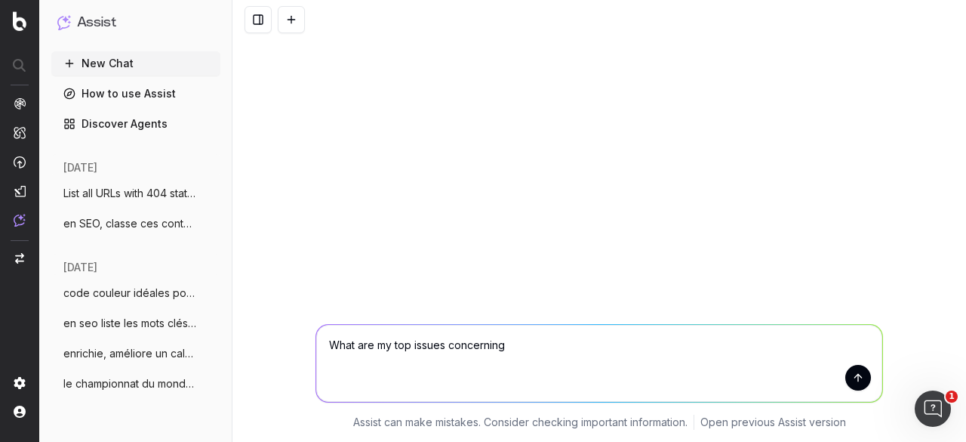
scroll to position [0, 0]
click at [128, 56] on button "New Chat" at bounding box center [135, 63] width 169 height 24
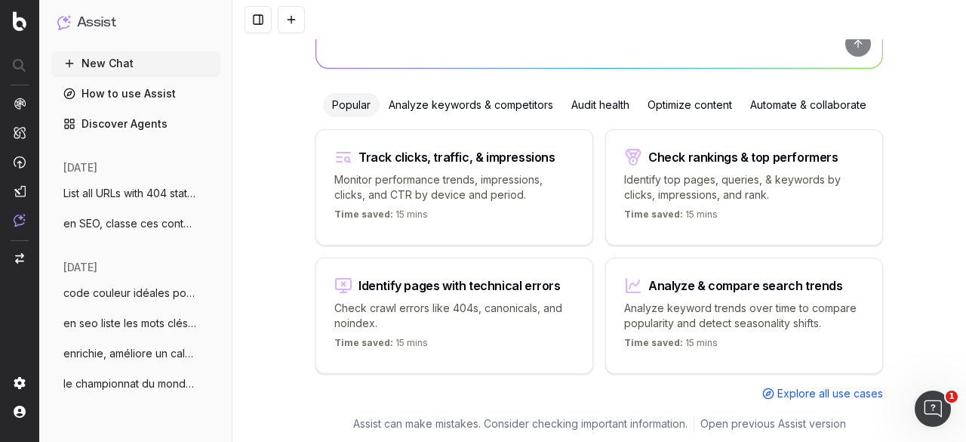
click at [584, 104] on div "Audit health" at bounding box center [600, 105] width 76 height 24
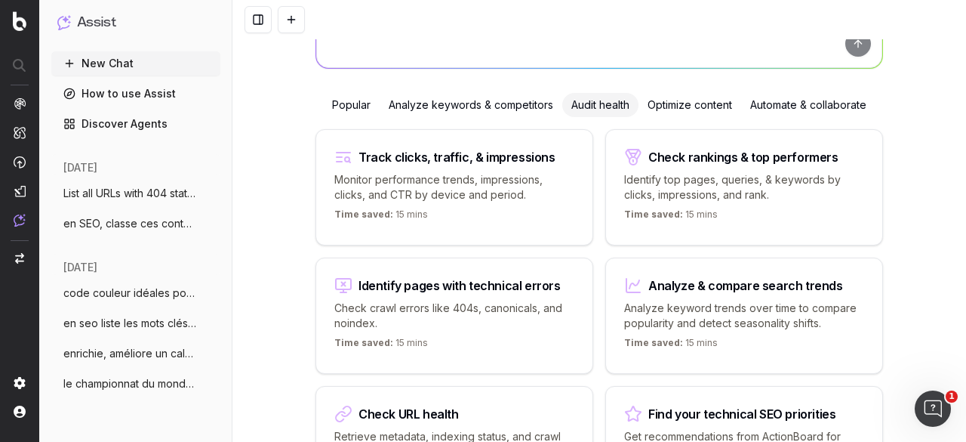
click at [697, 106] on div "Optimize content" at bounding box center [689, 105] width 103 height 24
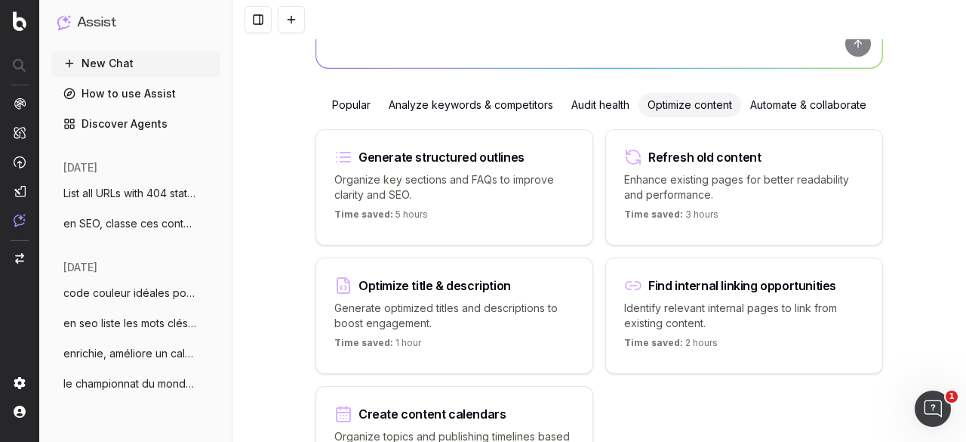
click at [790, 100] on div "Automate & collaborate" at bounding box center [808, 105] width 134 height 24
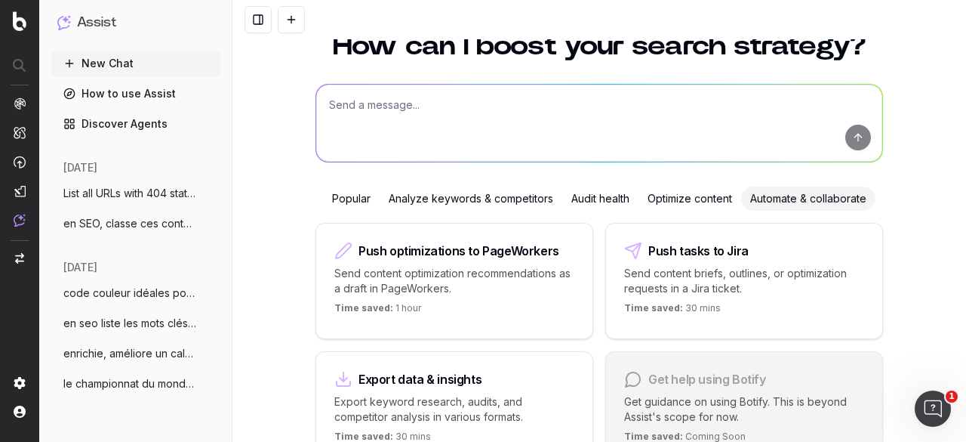
scroll to position [0, 0]
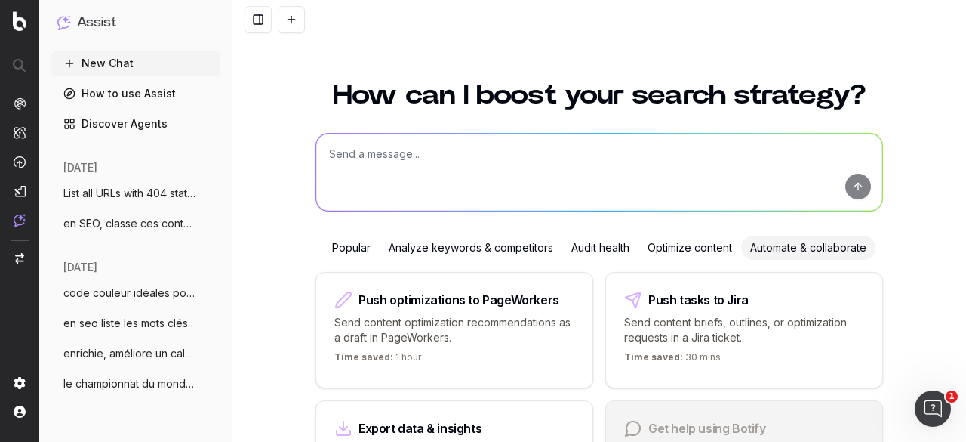
click at [398, 159] on textarea at bounding box center [599, 172] width 566 height 77
click at [403, 154] on textarea "tu peux analyser rapidement un autre" at bounding box center [599, 172] width 566 height 77
click at [406, 152] on textarea "tu peux analyser rapidement un autre" at bounding box center [599, 172] width 566 height 77
click at [587, 169] on textarea "tu peux analyser, crawler rapidement un autre" at bounding box center [599, 172] width 566 height 77
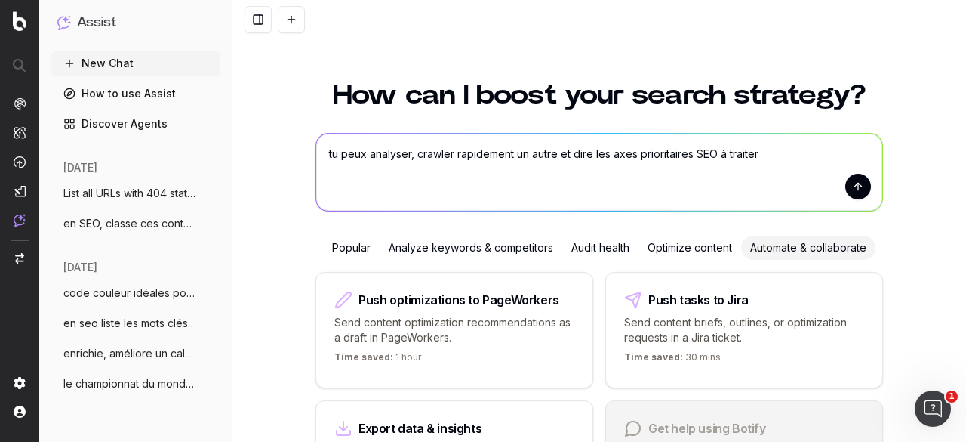
type textarea "tu peux analyser, crawler rapidement un autre et dire les axes prioritaires SEO…"
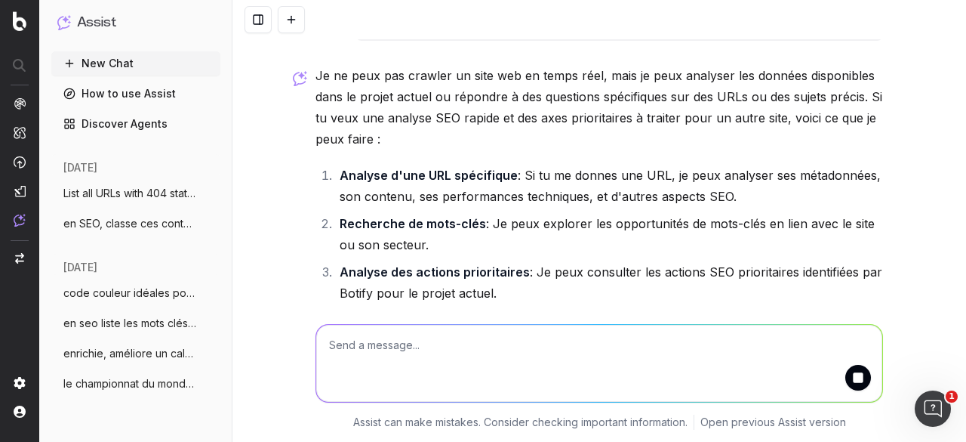
scroll to position [62, 0]
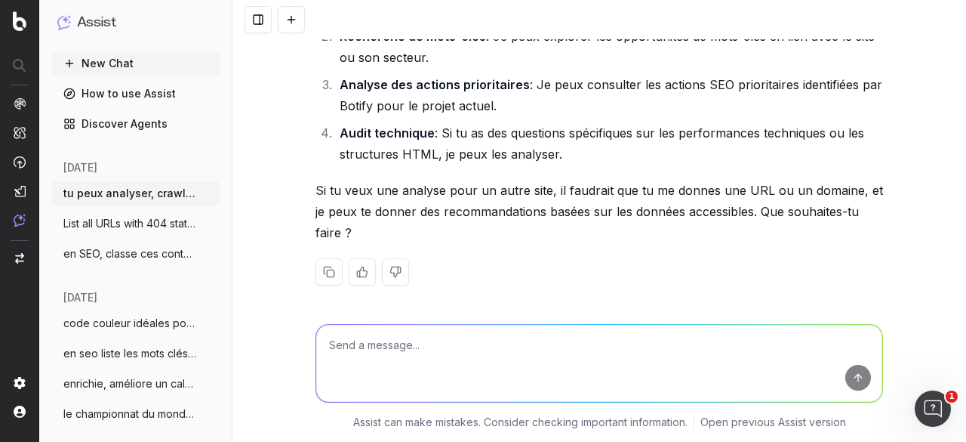
scroll to position [222, 0]
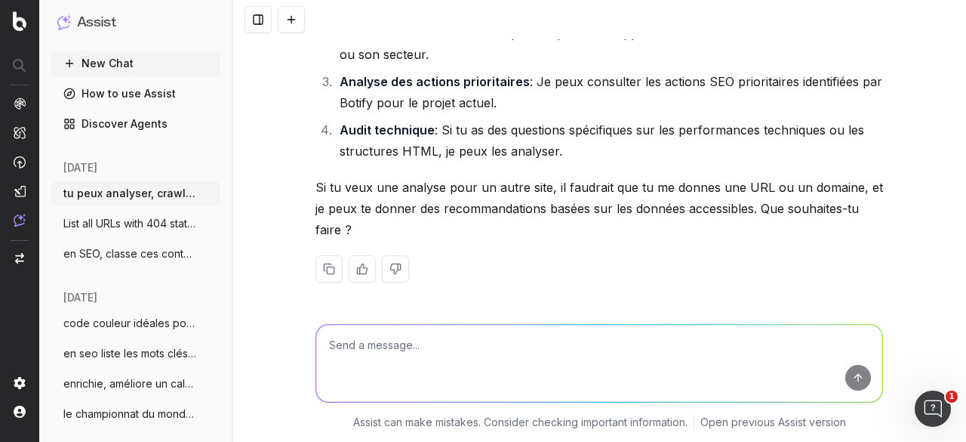
click at [409, 352] on textarea at bounding box center [599, 363] width 566 height 77
paste textarea "[URL][DOMAIN_NAME]"
type textarea "[URL][DOMAIN_NAME]"
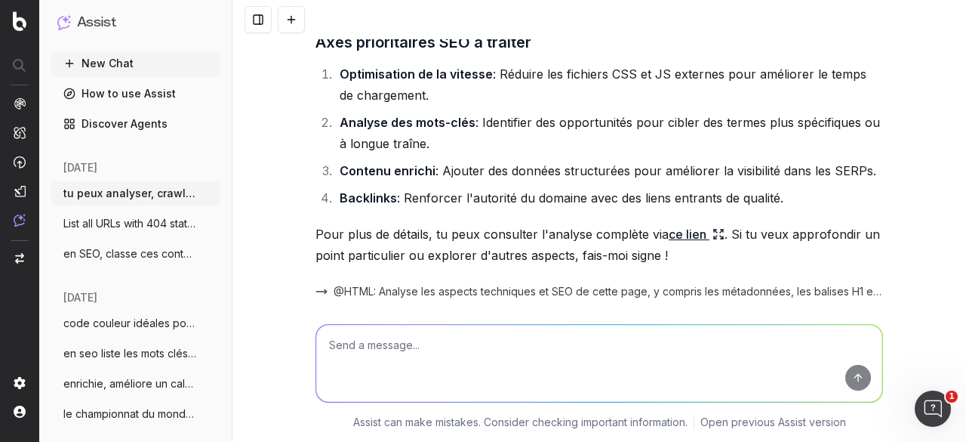
scroll to position [1472, 0]
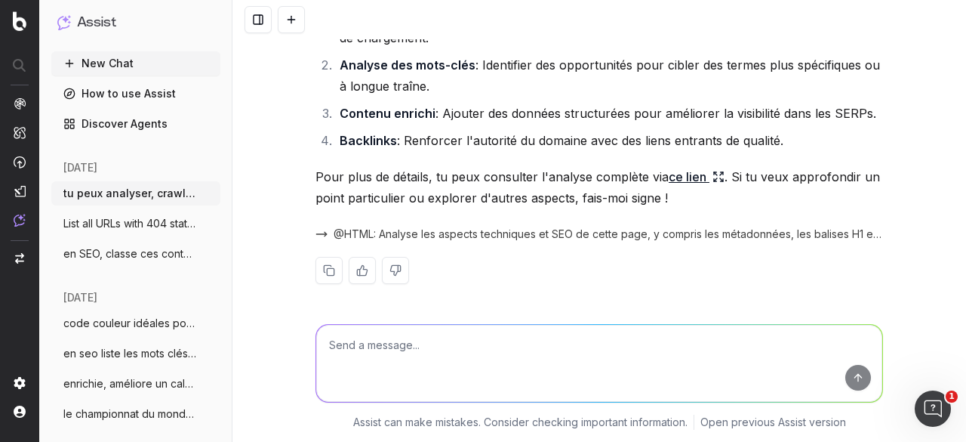
click at [678, 171] on link "ce lien" at bounding box center [697, 176] width 56 height 21
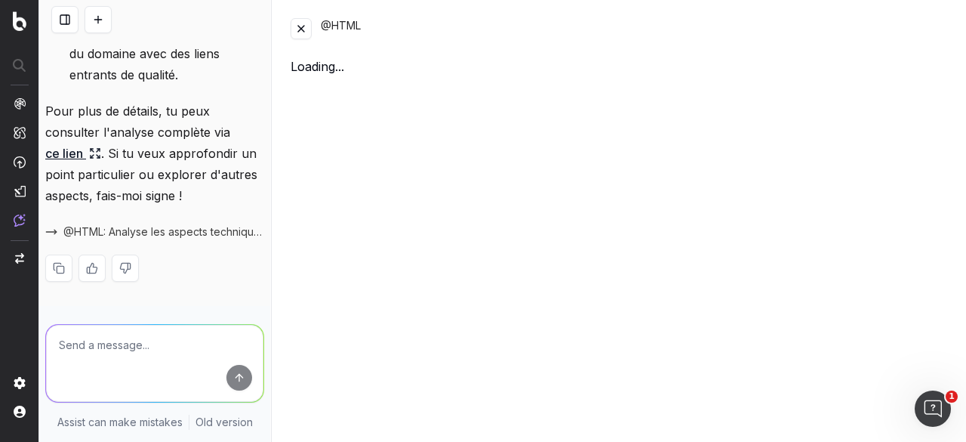
scroll to position [2975, 0]
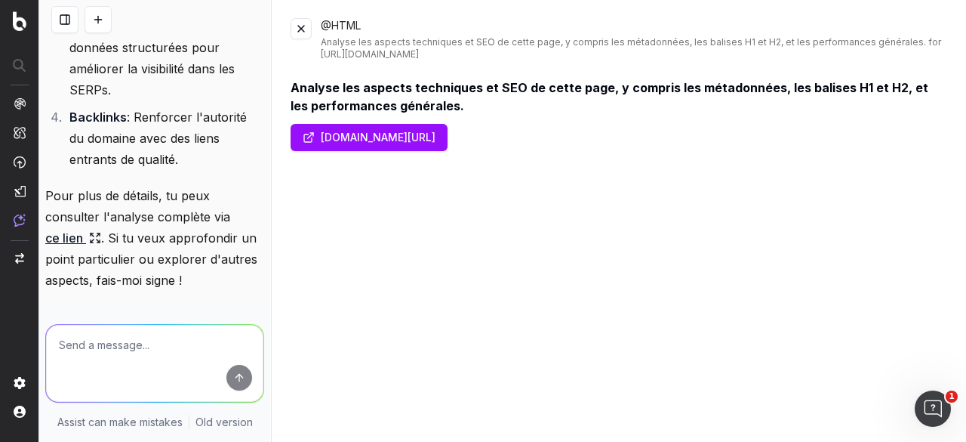
click at [368, 143] on link "[DOMAIN_NAME][URL]" at bounding box center [369, 137] width 157 height 27
click at [303, 28] on button at bounding box center [301, 28] width 21 height 21
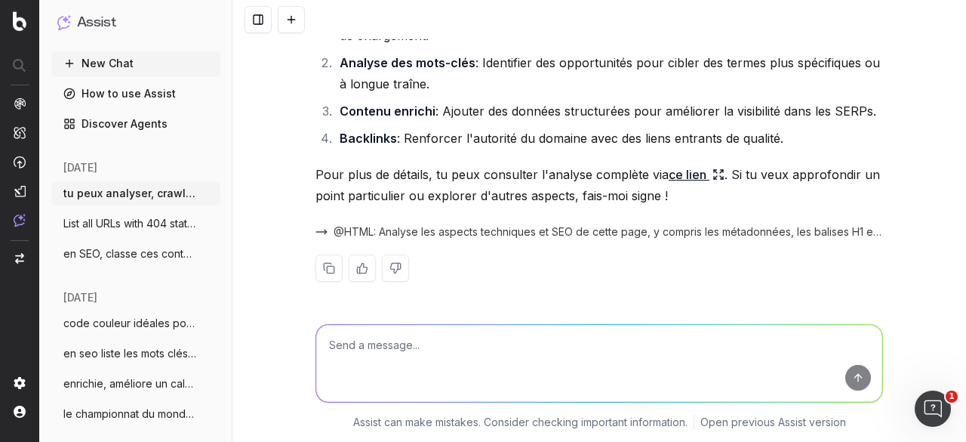
scroll to position [1472, 0]
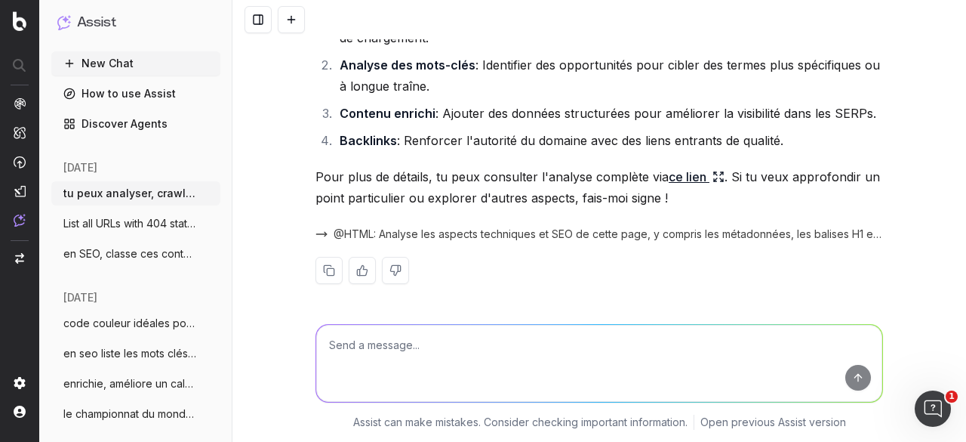
click at [410, 342] on textarea at bounding box center [599, 363] width 566 height 77
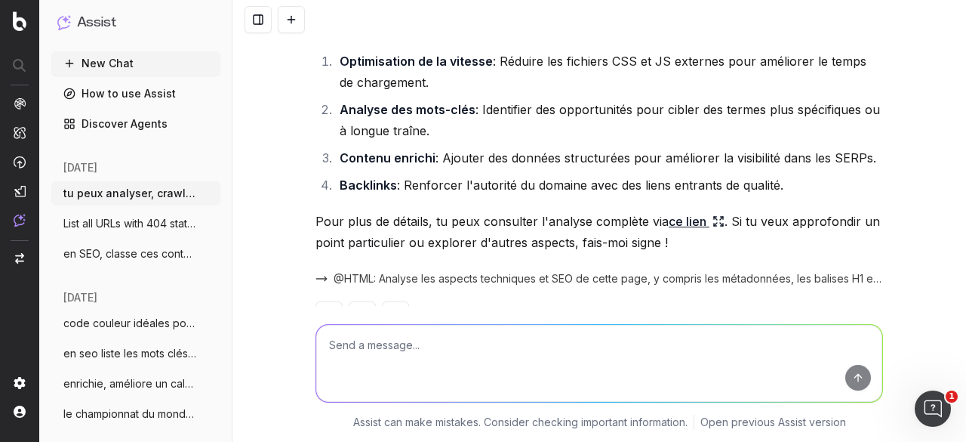
scroll to position [1396, 0]
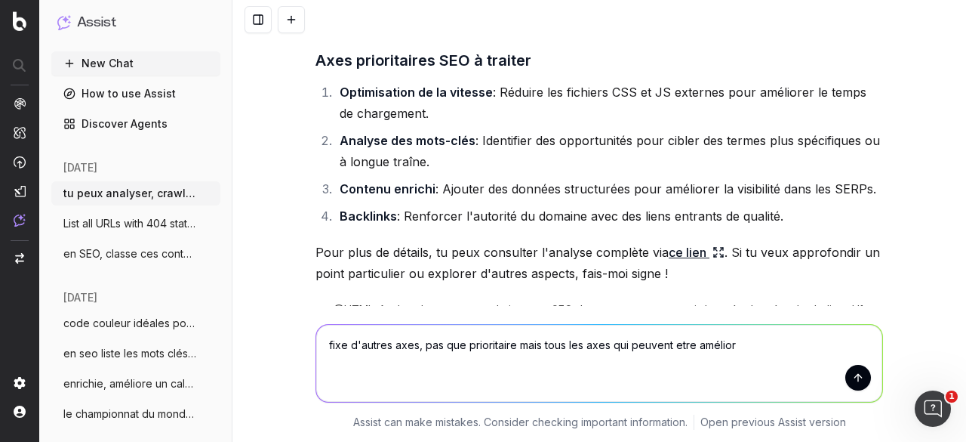
type textarea "fixe d'autres axes, pas que prioritaire mais tous les axes qui peuvent etre amé…"
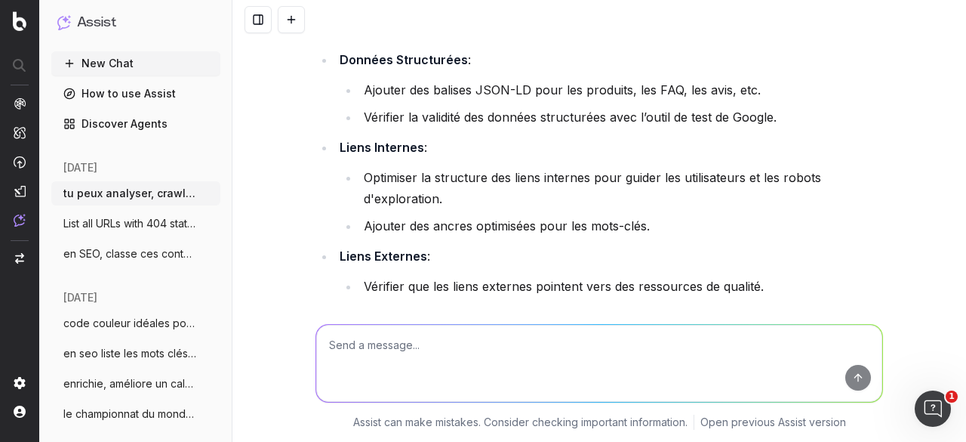
scroll to position [2764, 0]
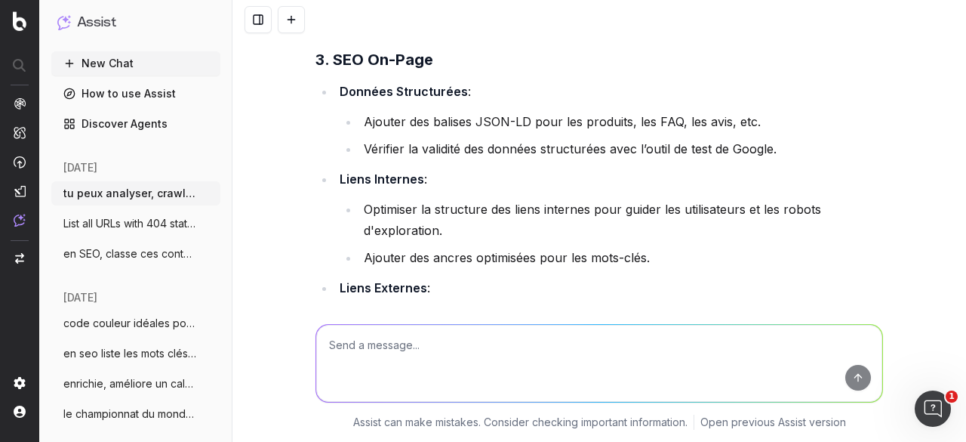
click at [118, 254] on span "en SEO, classe ces contenus en chaud fro" at bounding box center [129, 253] width 133 height 15
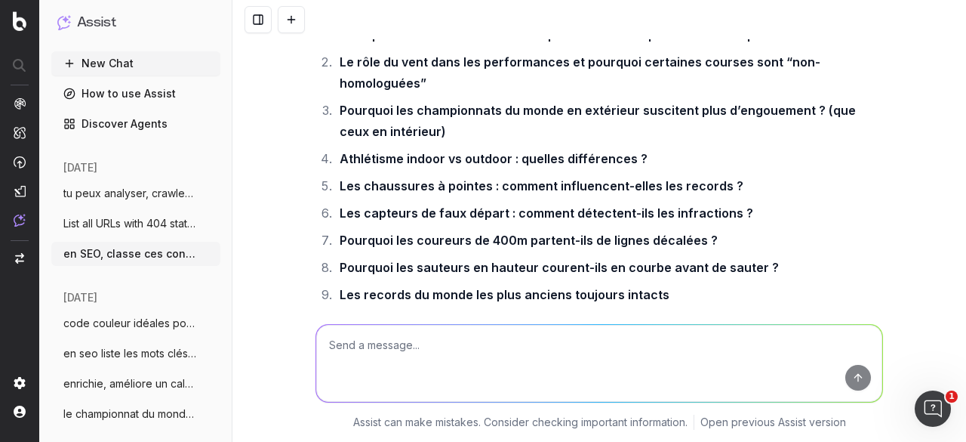
click at [128, 322] on span "code couleur idéales pour un diagramme d" at bounding box center [129, 322] width 133 height 15
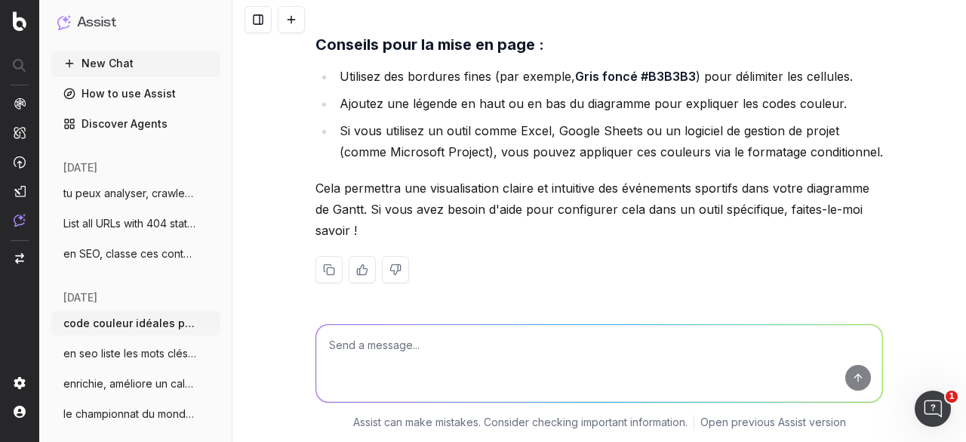
scroll to position [8, 0]
